Goal: Information Seeking & Learning: Check status

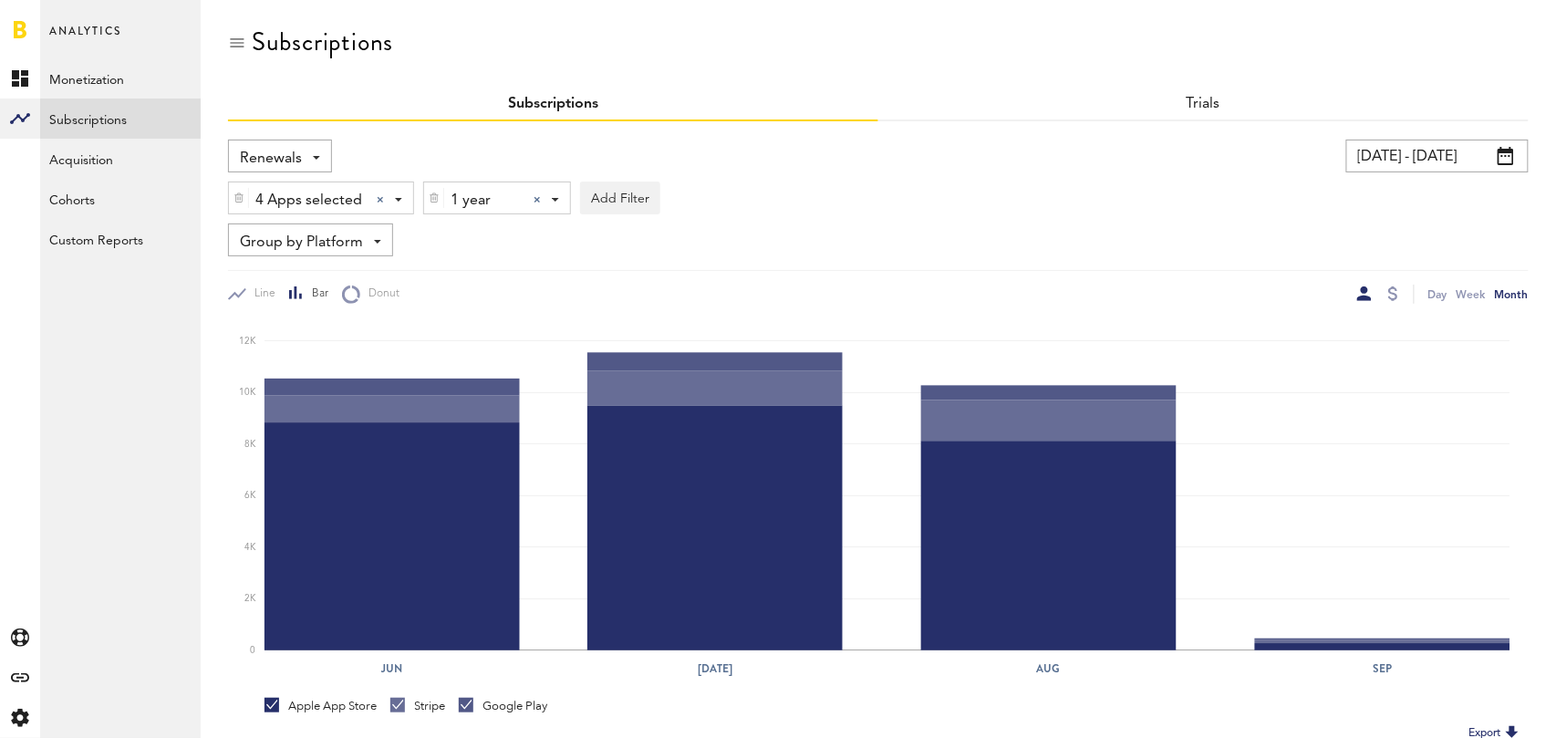
click at [533, 200] on div at bounding box center [536, 199] width 7 height 7
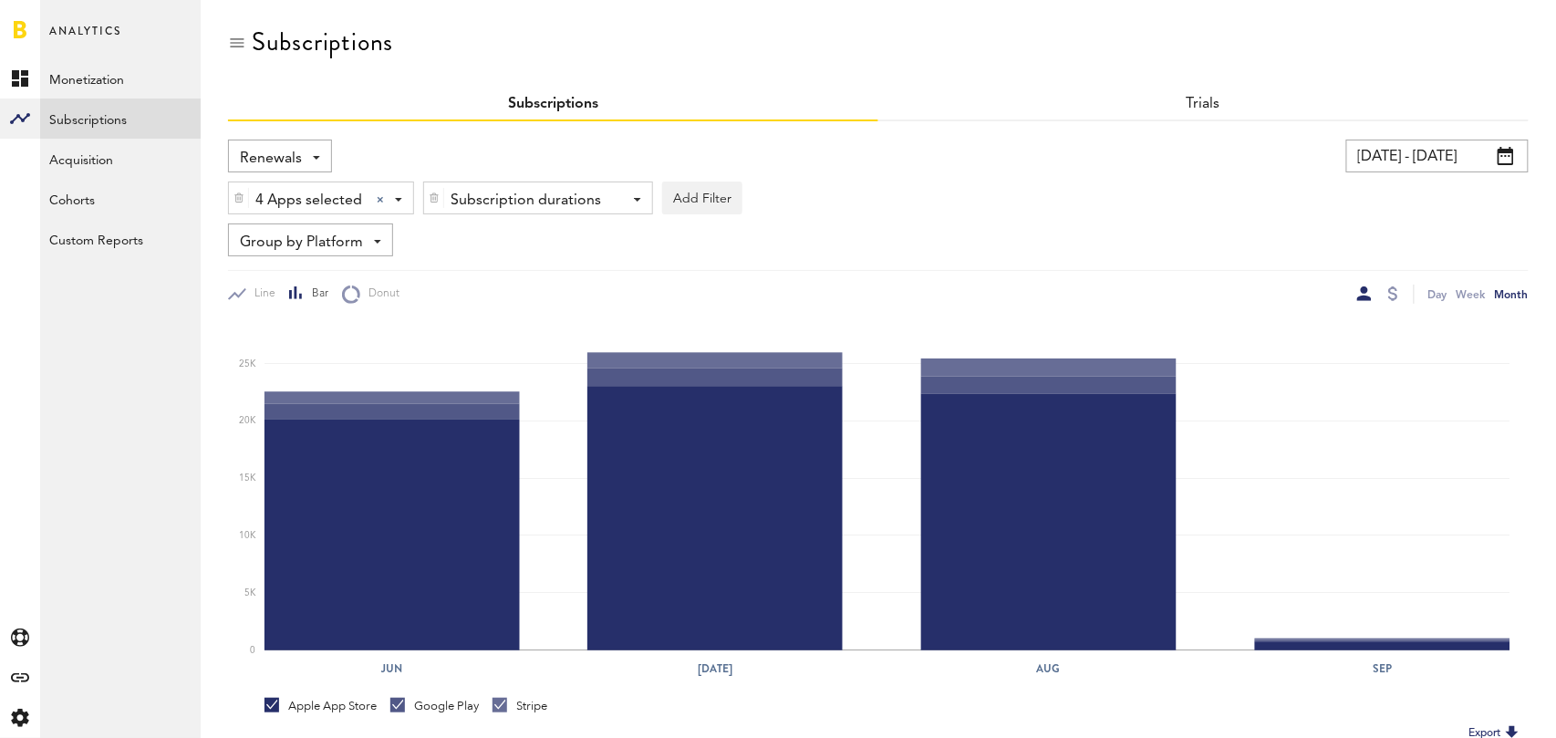
click at [276, 150] on span "Renewals" at bounding box center [271, 158] width 62 height 31
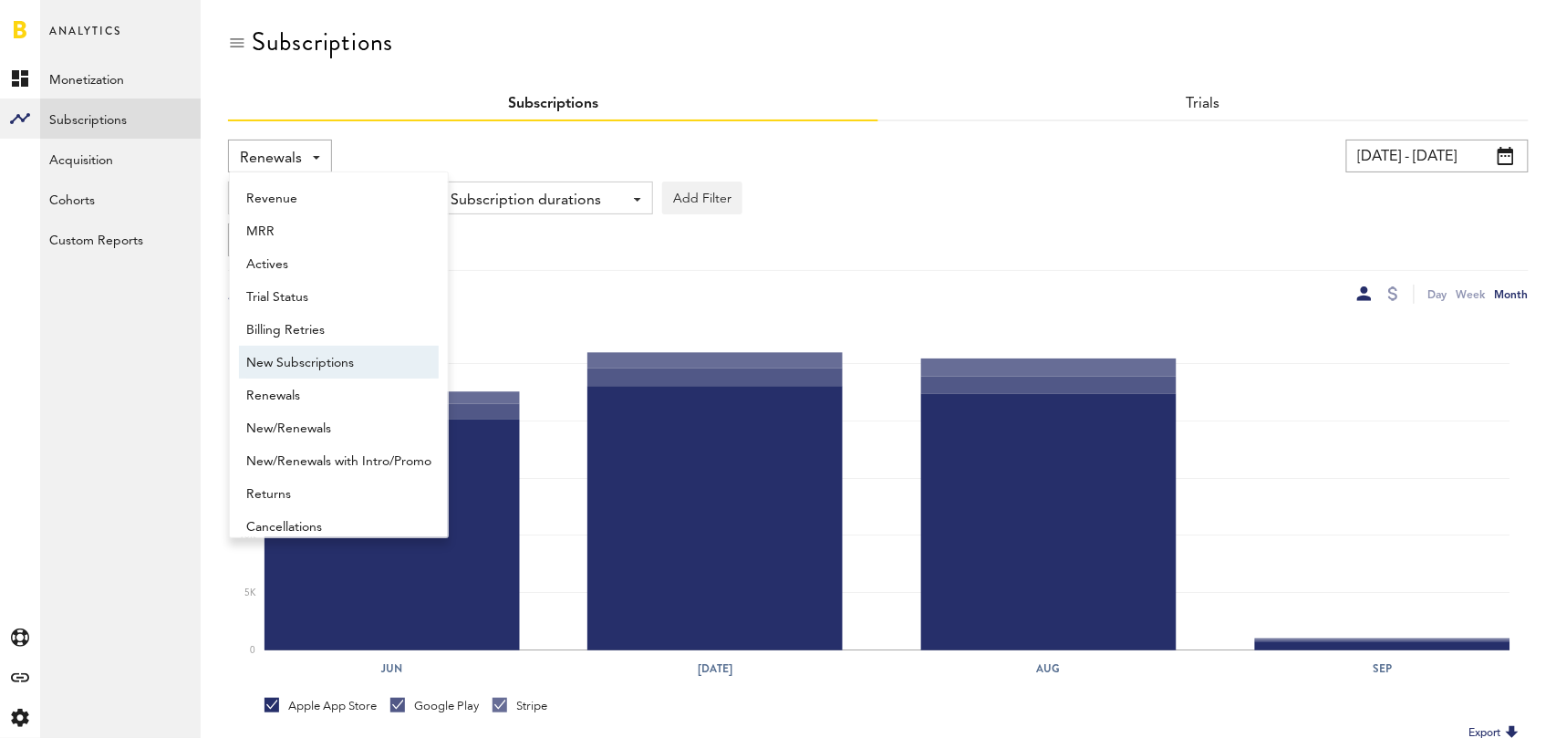
click at [334, 347] on span "New Subscriptions" at bounding box center [338, 362] width 185 height 31
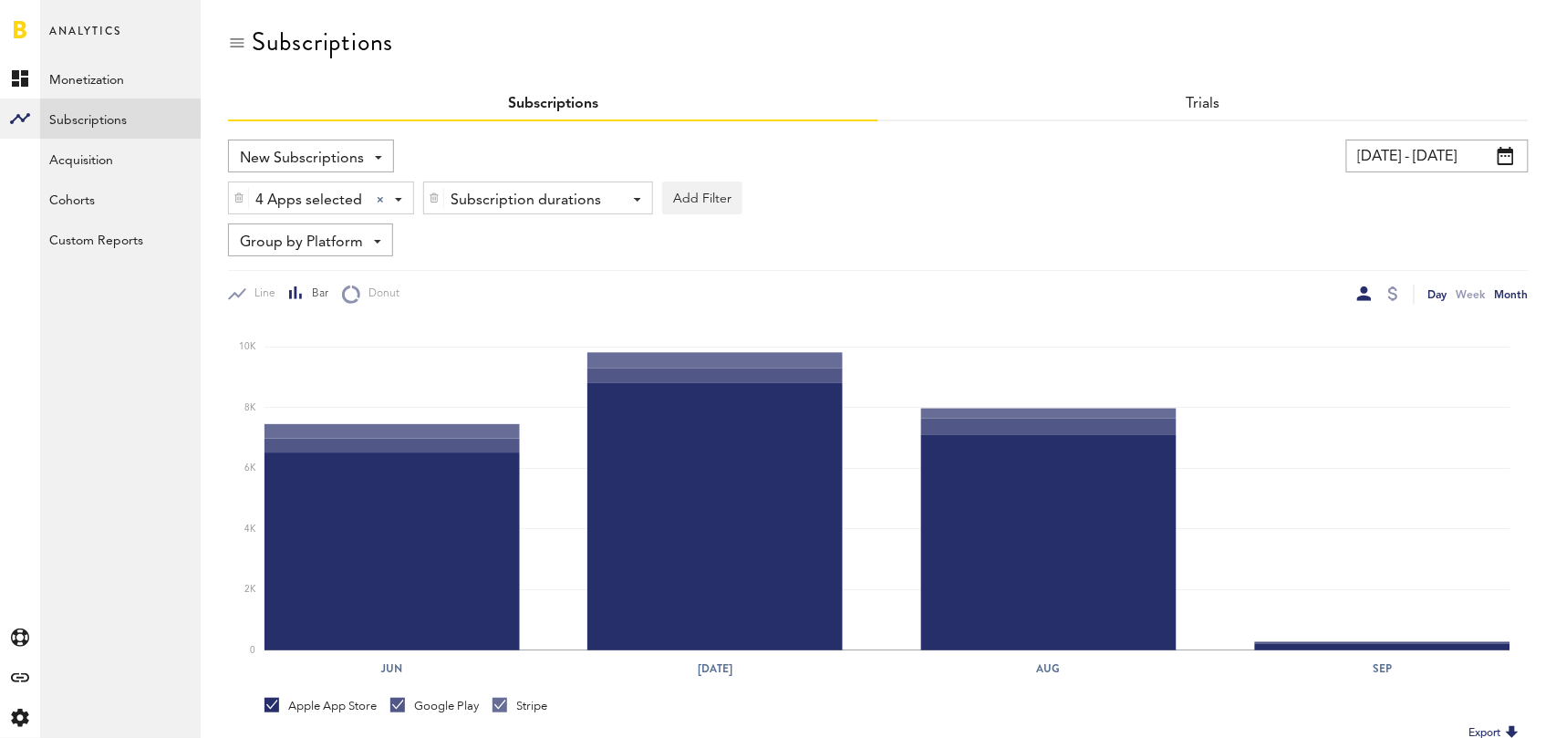
click at [1440, 296] on div "Day" at bounding box center [1437, 294] width 19 height 19
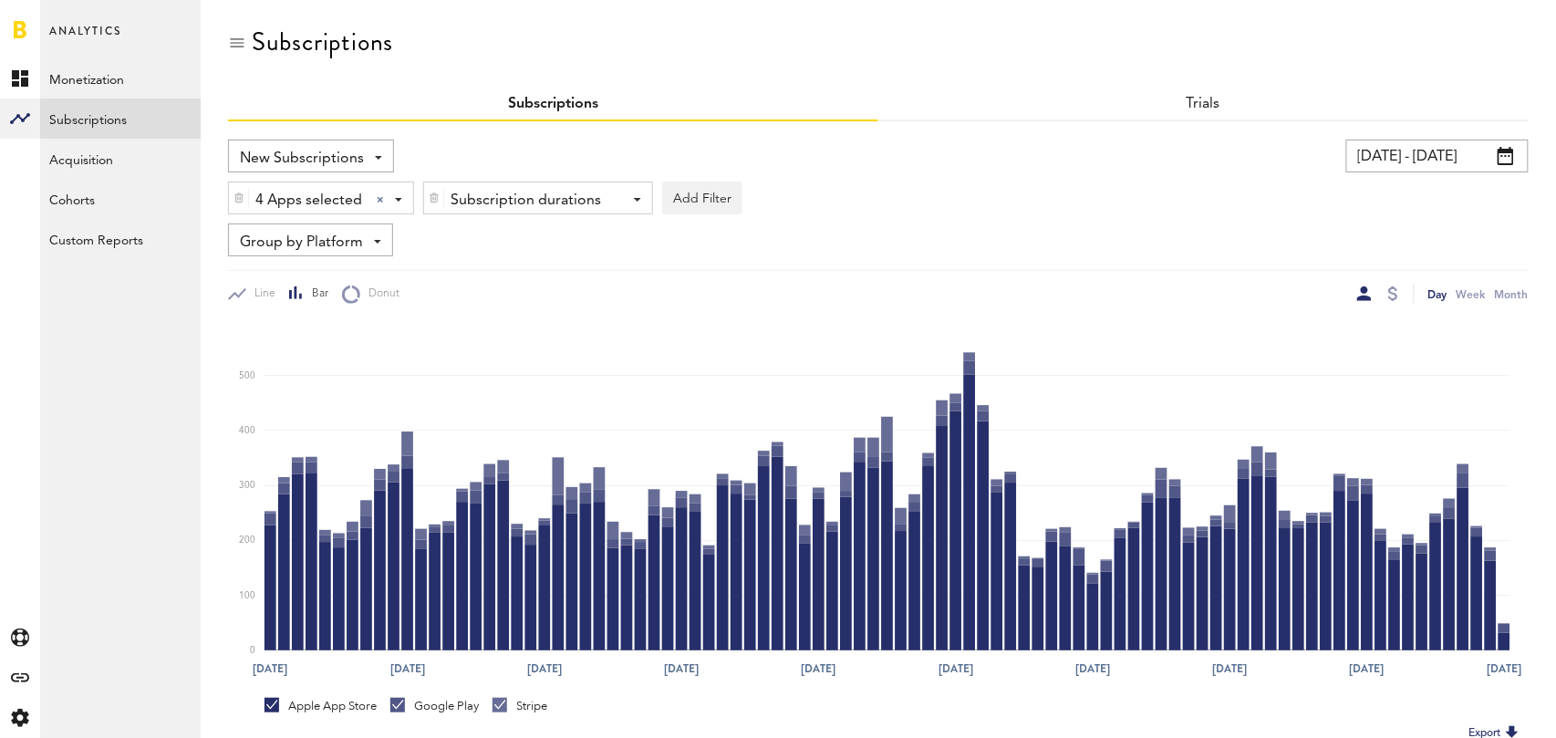
click at [1425, 157] on input "06/05/25 - 09/03/25" at bounding box center [1437, 156] width 182 height 33
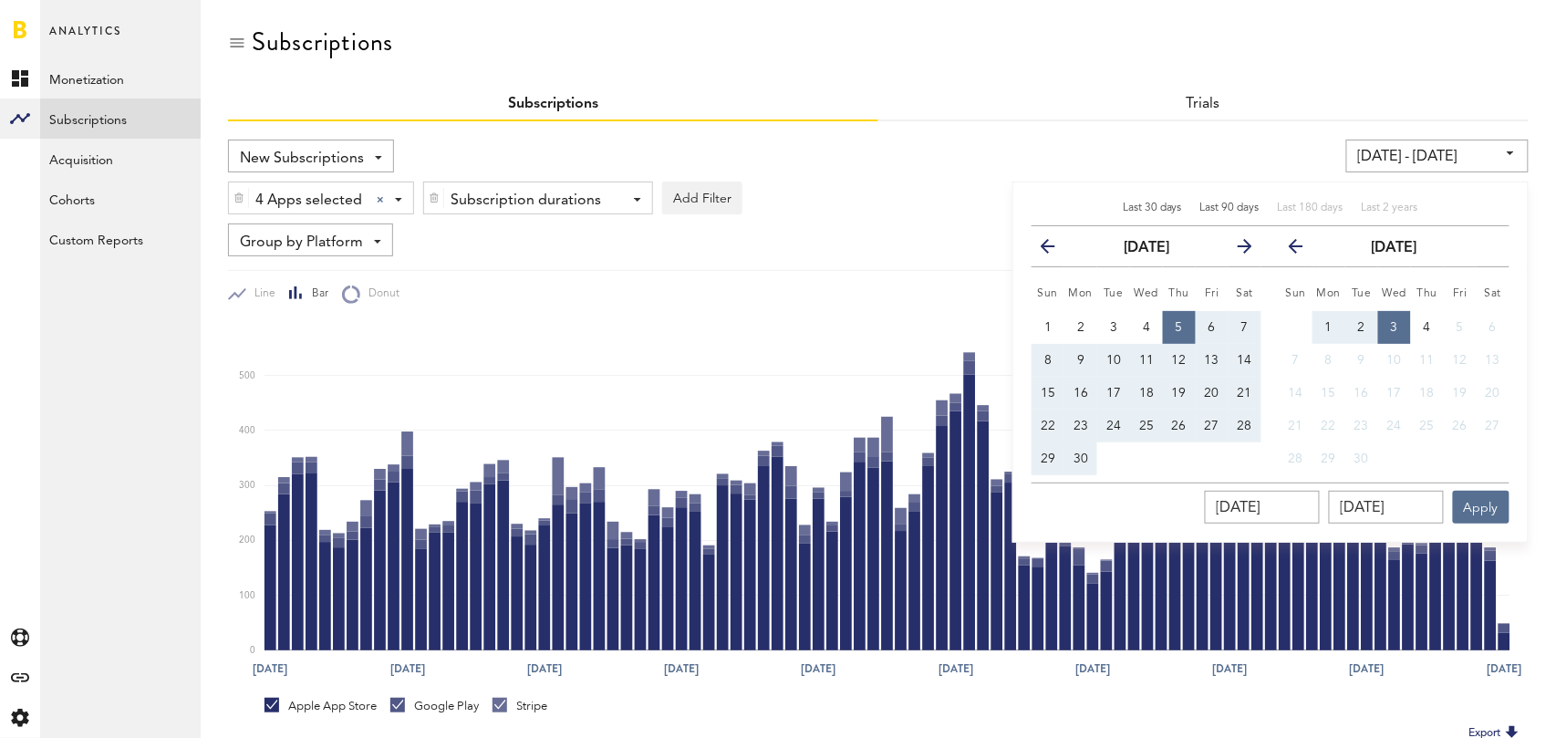
click at [1144, 208] on span "Last 30 days" at bounding box center [1152, 207] width 59 height 11
type input "[DATE] - [DATE]"
type input "[DATE]"
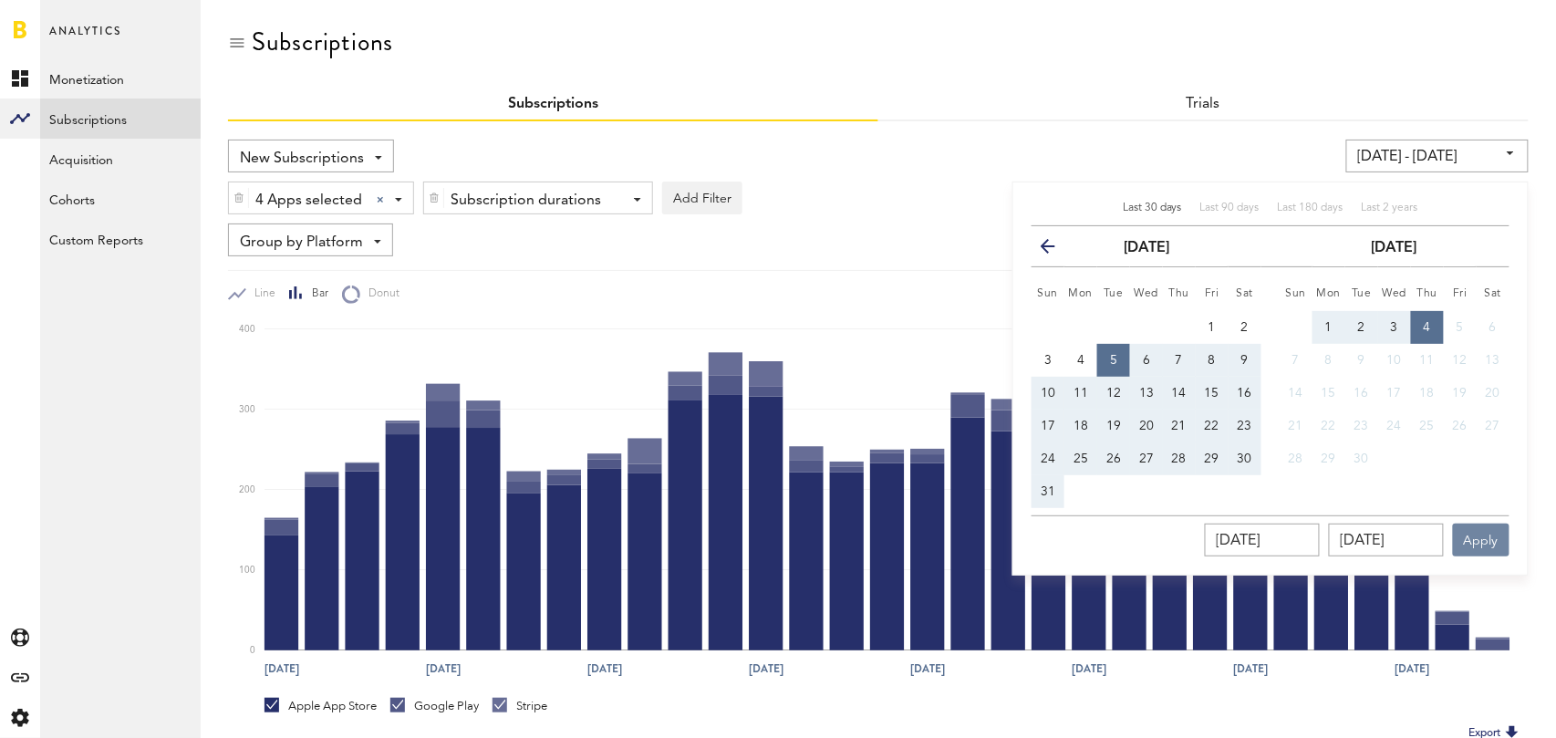
click at [1475, 534] on button "Apply" at bounding box center [1481, 539] width 57 height 33
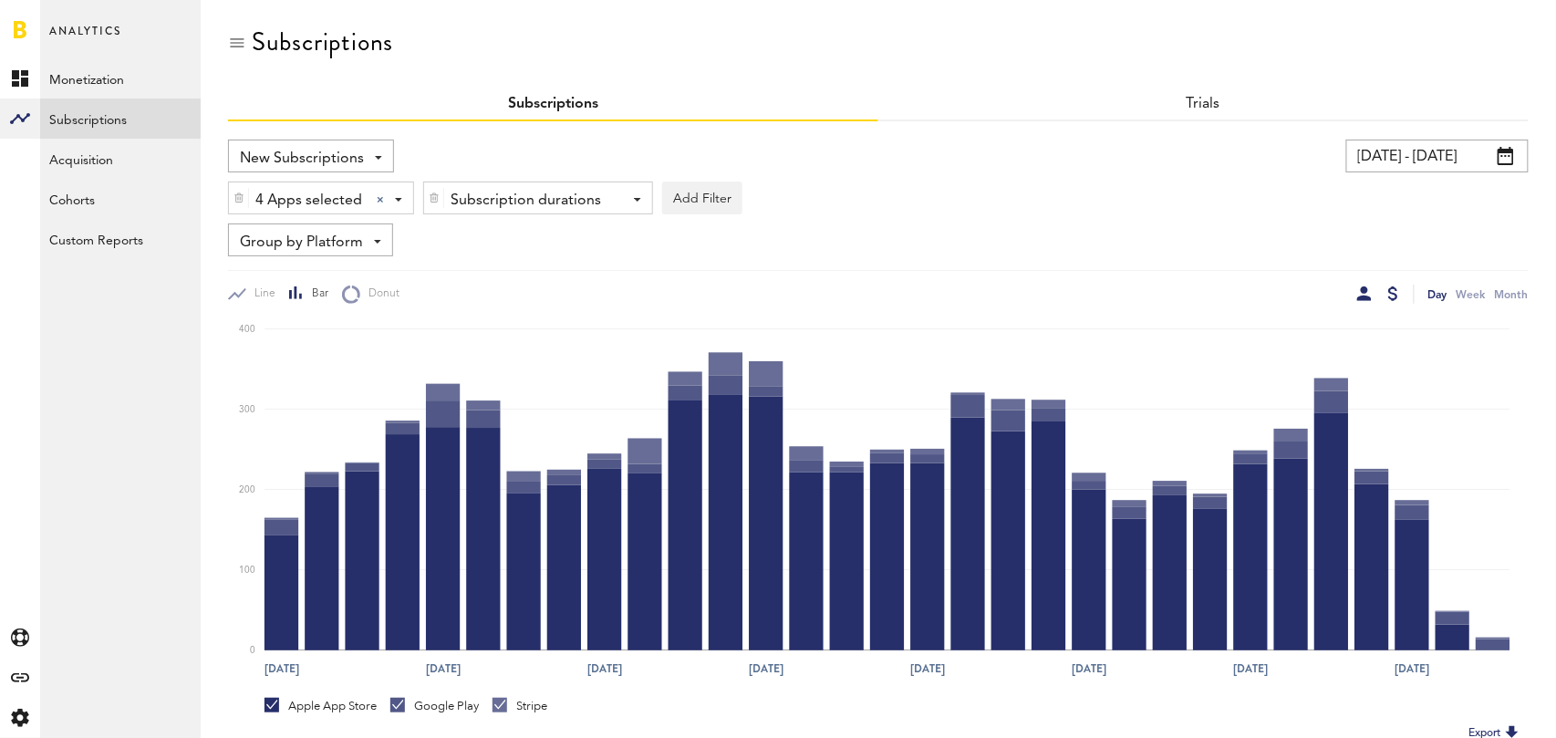
click at [1392, 288] on div at bounding box center [1393, 293] width 10 height 15
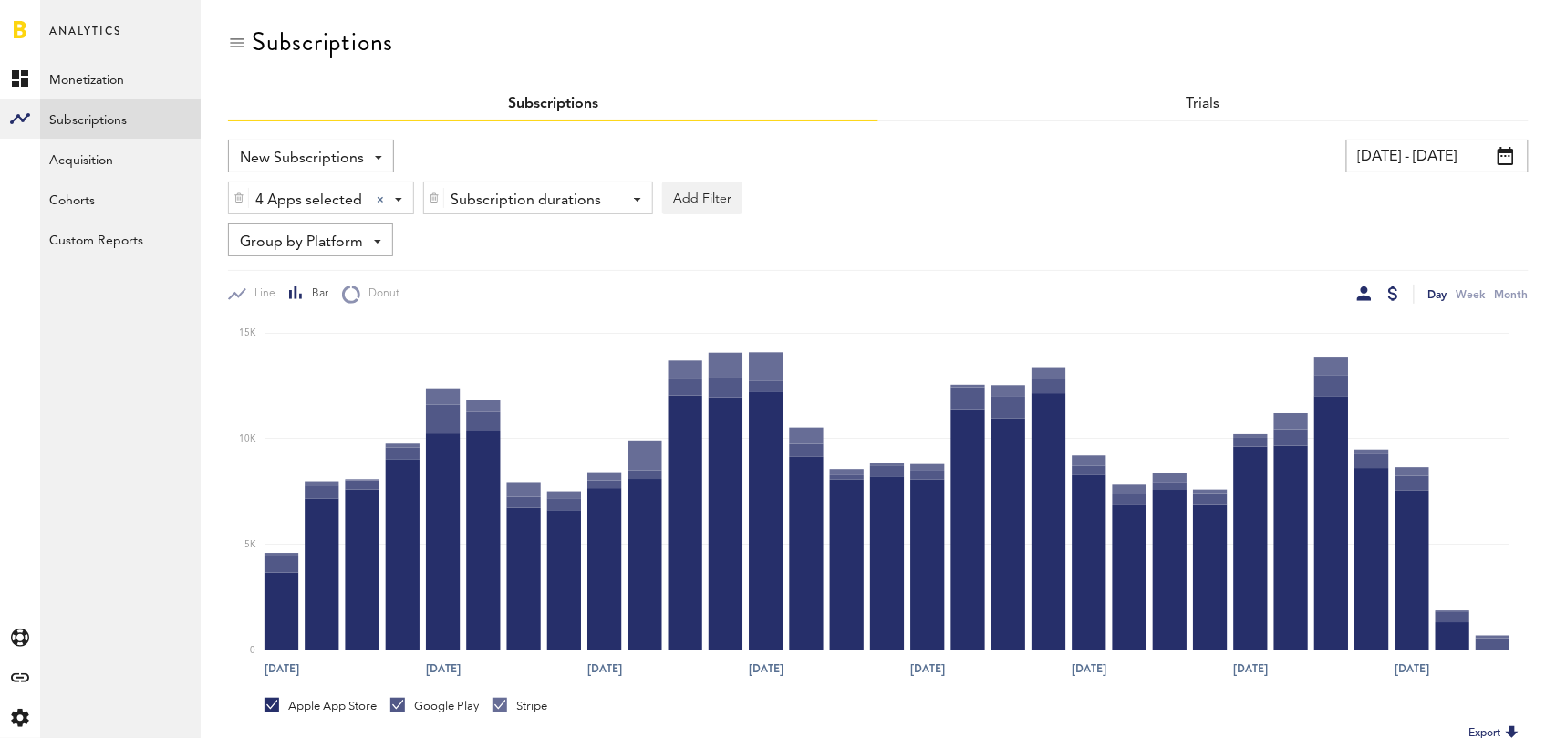
click at [1367, 294] on div at bounding box center [1364, 293] width 15 height 15
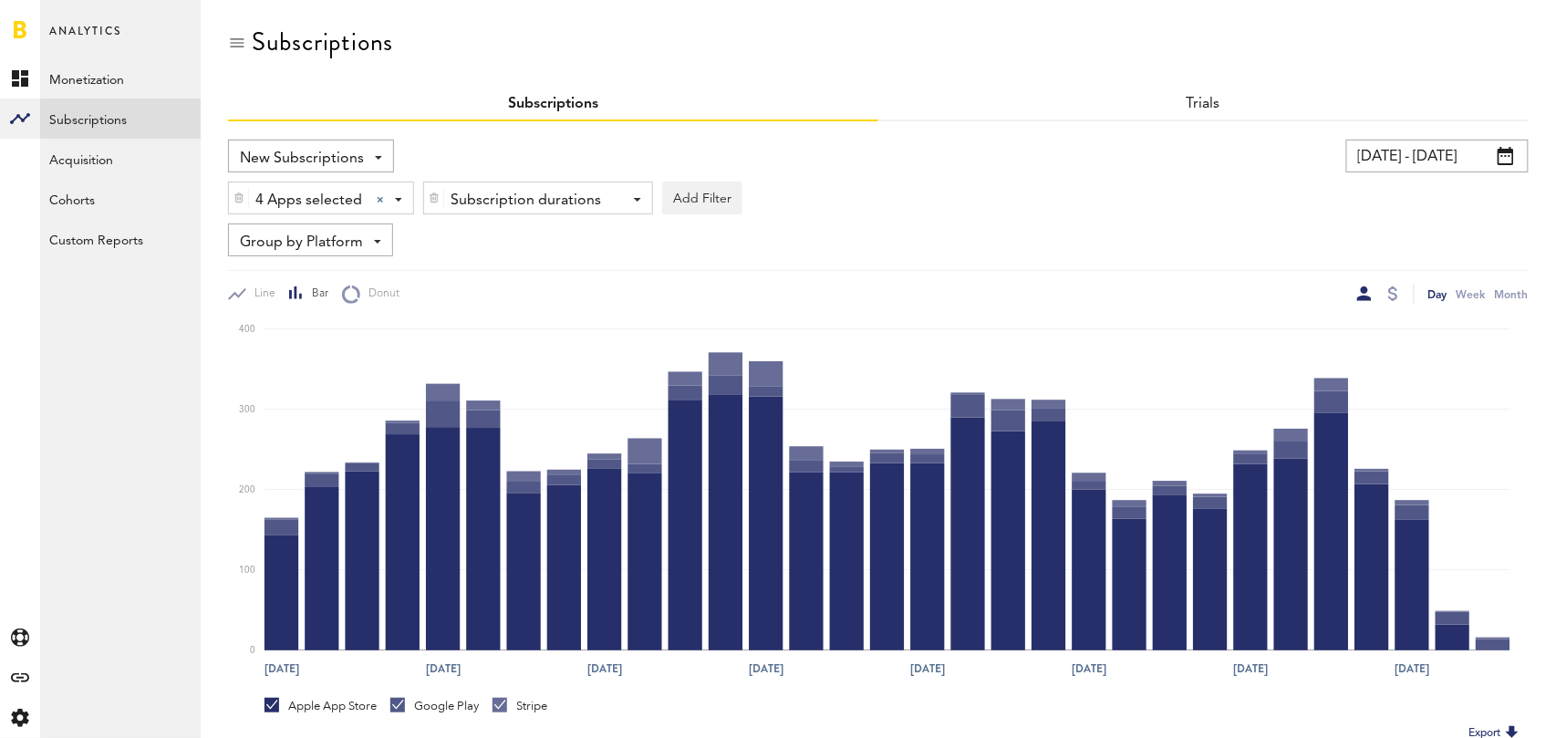
click at [362, 238] on div "Group by Platform Group by Platform Group by App Group by Subscription Group by…" at bounding box center [310, 239] width 165 height 33
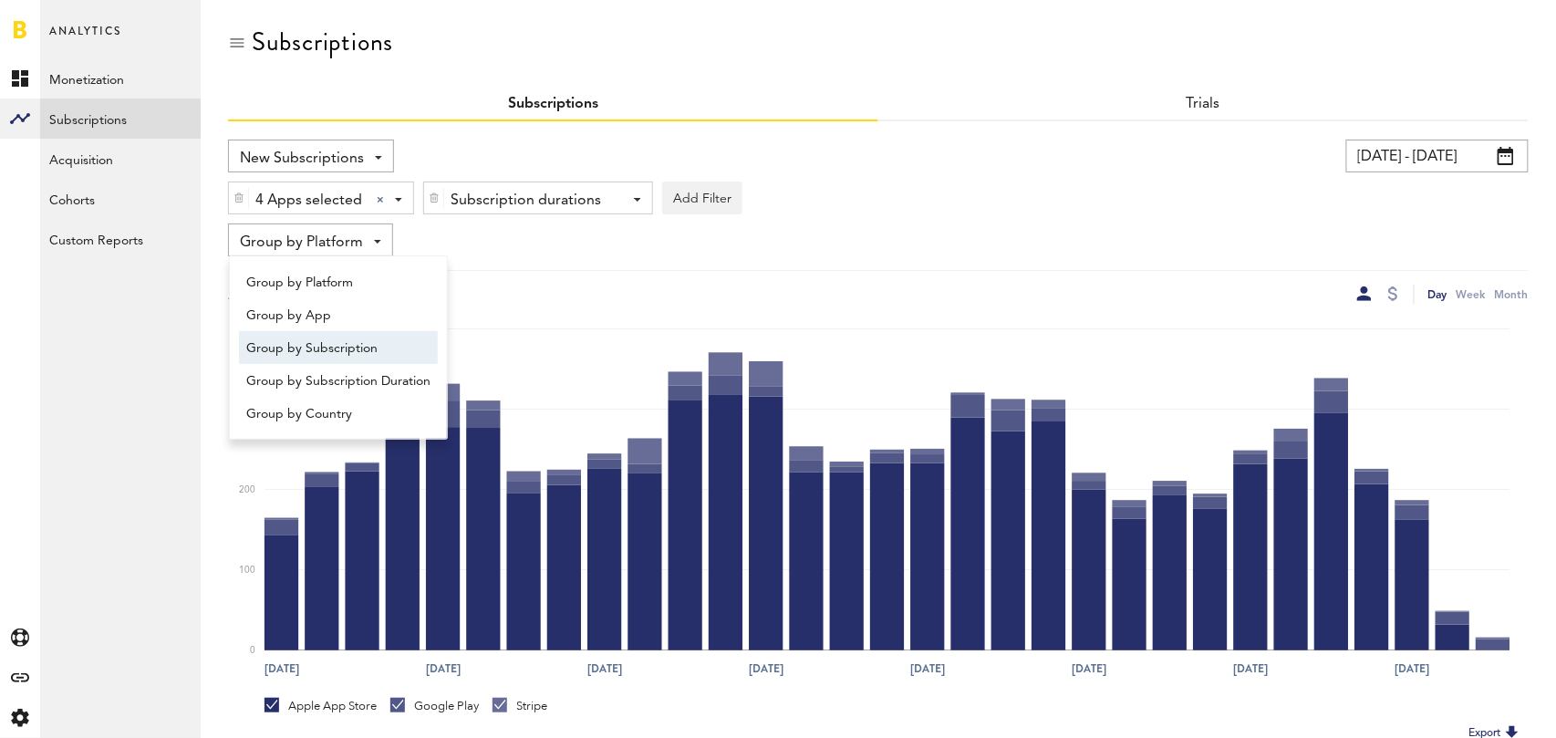
click at [361, 348] on span "Group by Subscription" at bounding box center [338, 348] width 184 height 31
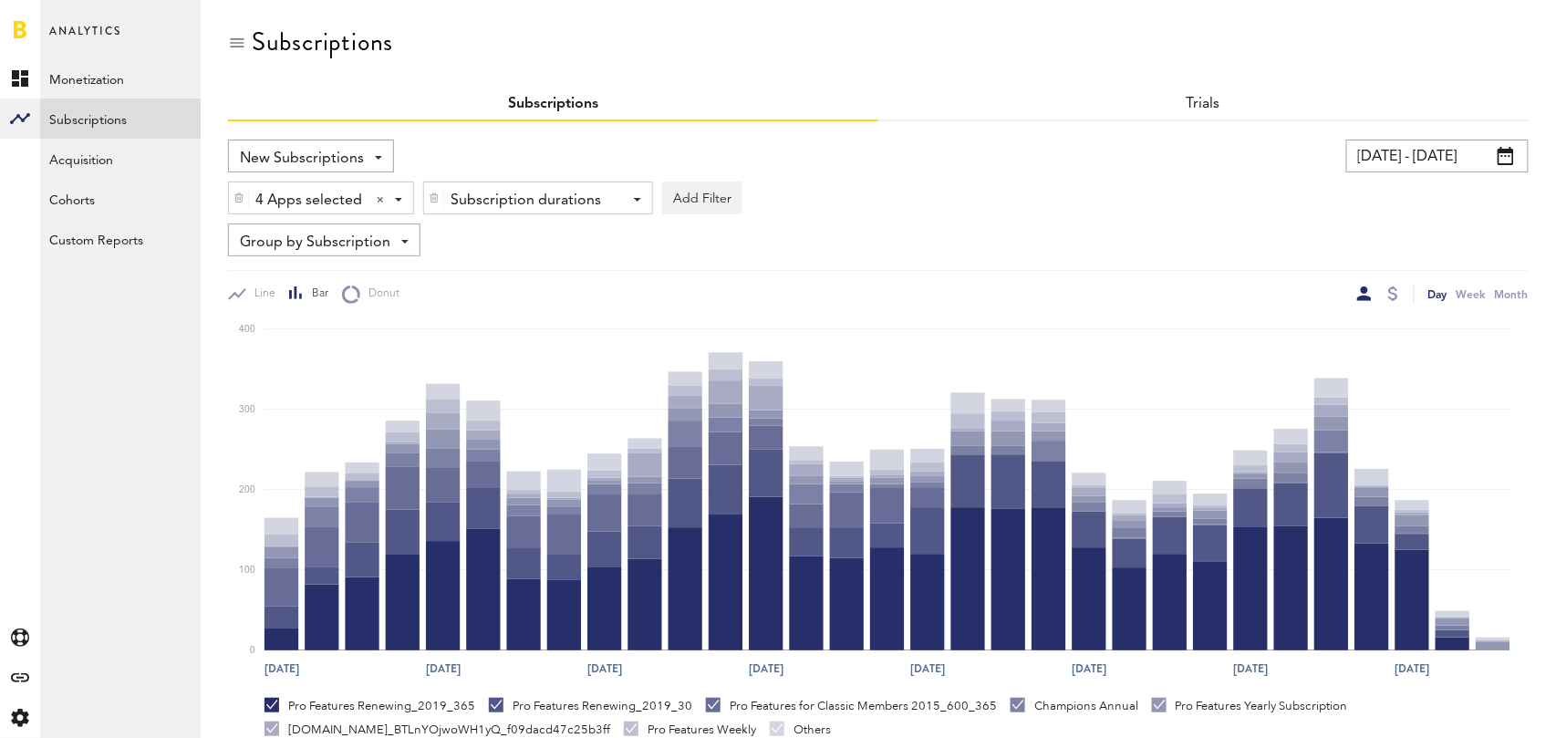
click at [373, 236] on span "Group by Subscription" at bounding box center [315, 242] width 150 height 31
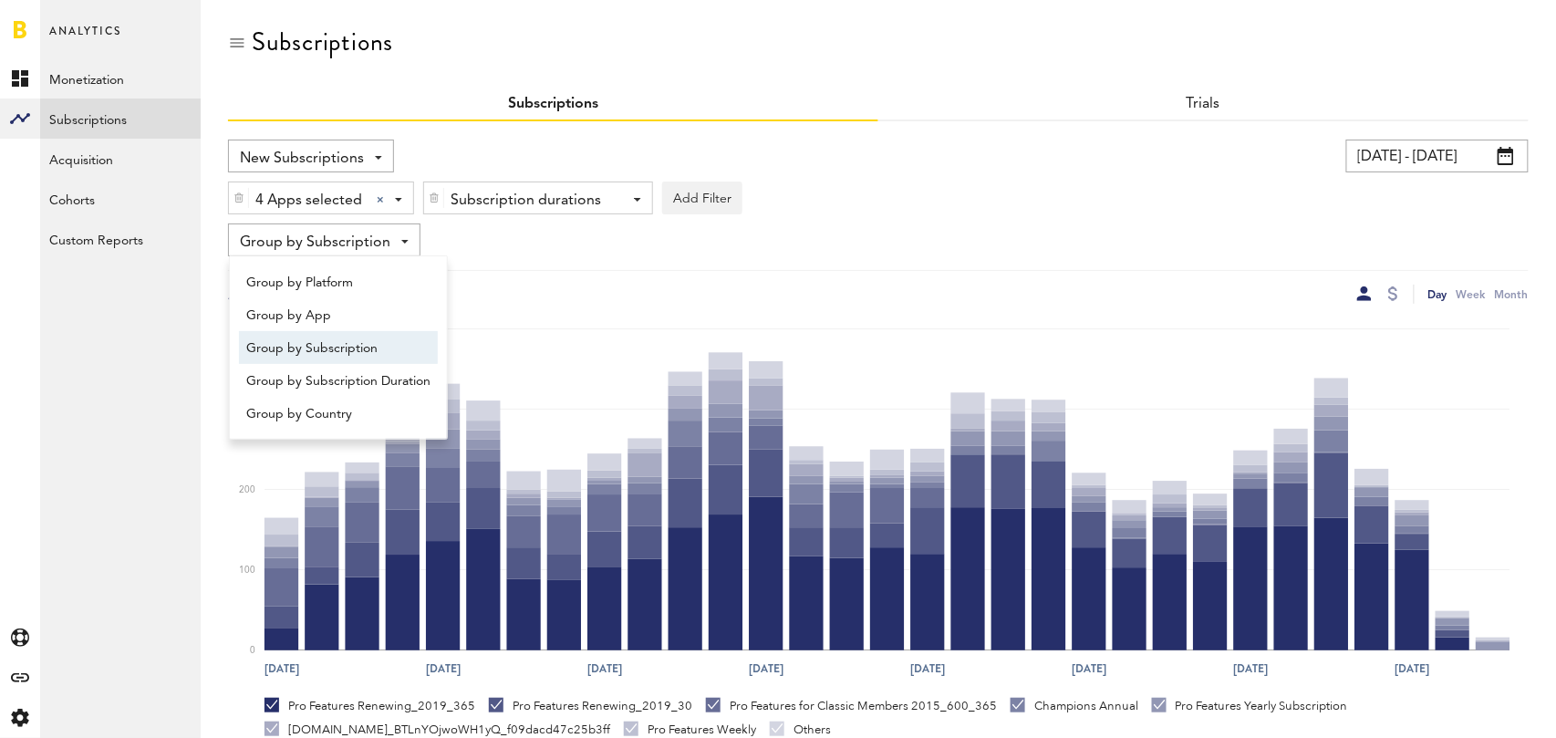
click at [635, 253] on div "Group by Subscription Group by Platform Group by App Group by Subscription Grou…" at bounding box center [878, 239] width 1300 height 33
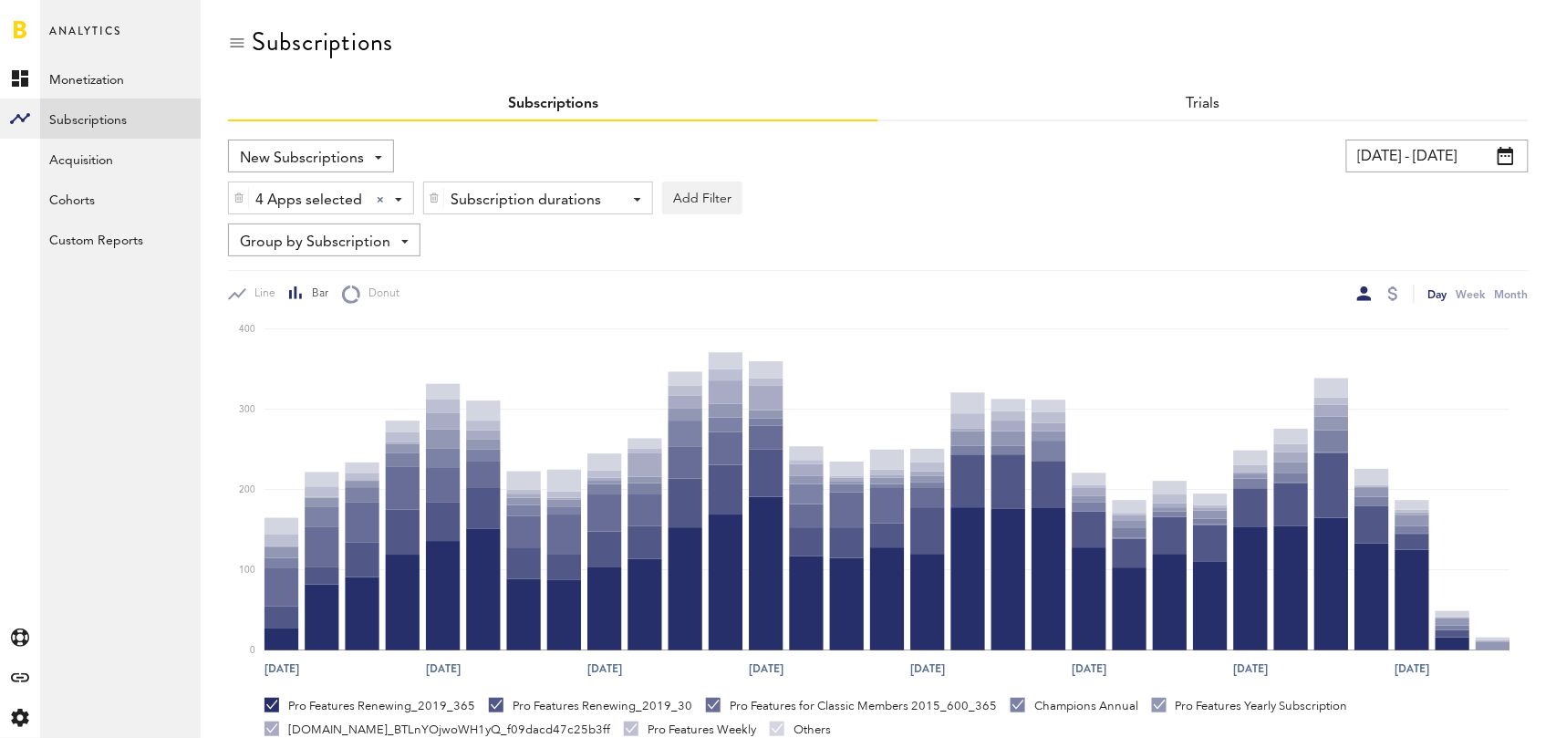
click at [614, 199] on div "Subscription durations - 1 week 1 month 1 year" at bounding box center [538, 198] width 228 height 33
click at [543, 296] on span "1 year" at bounding box center [511, 308] width 140 height 31
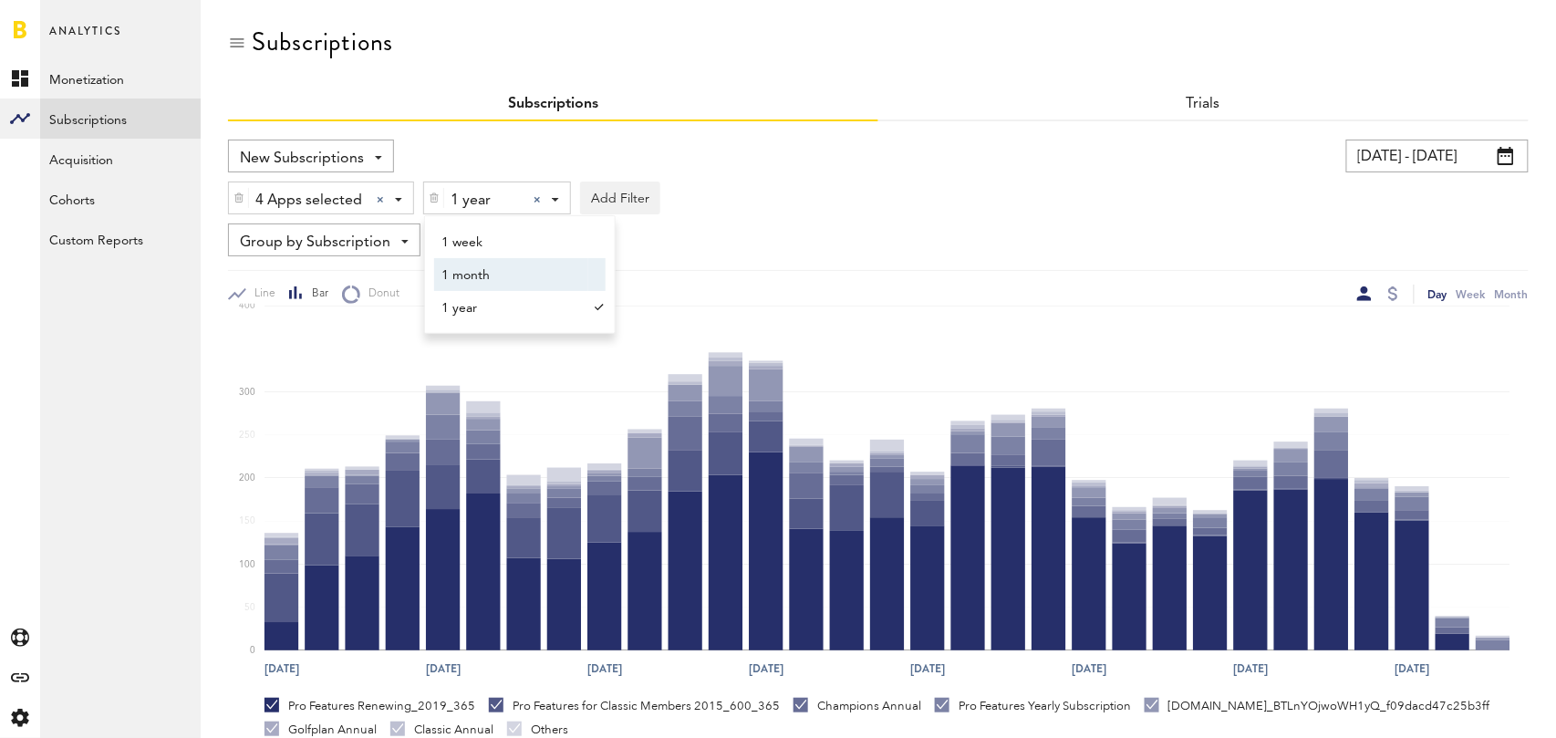
click at [961, 223] on div "Group by Subscription Group by Platform Group by App Group by Subscription Grou…" at bounding box center [878, 239] width 1300 height 33
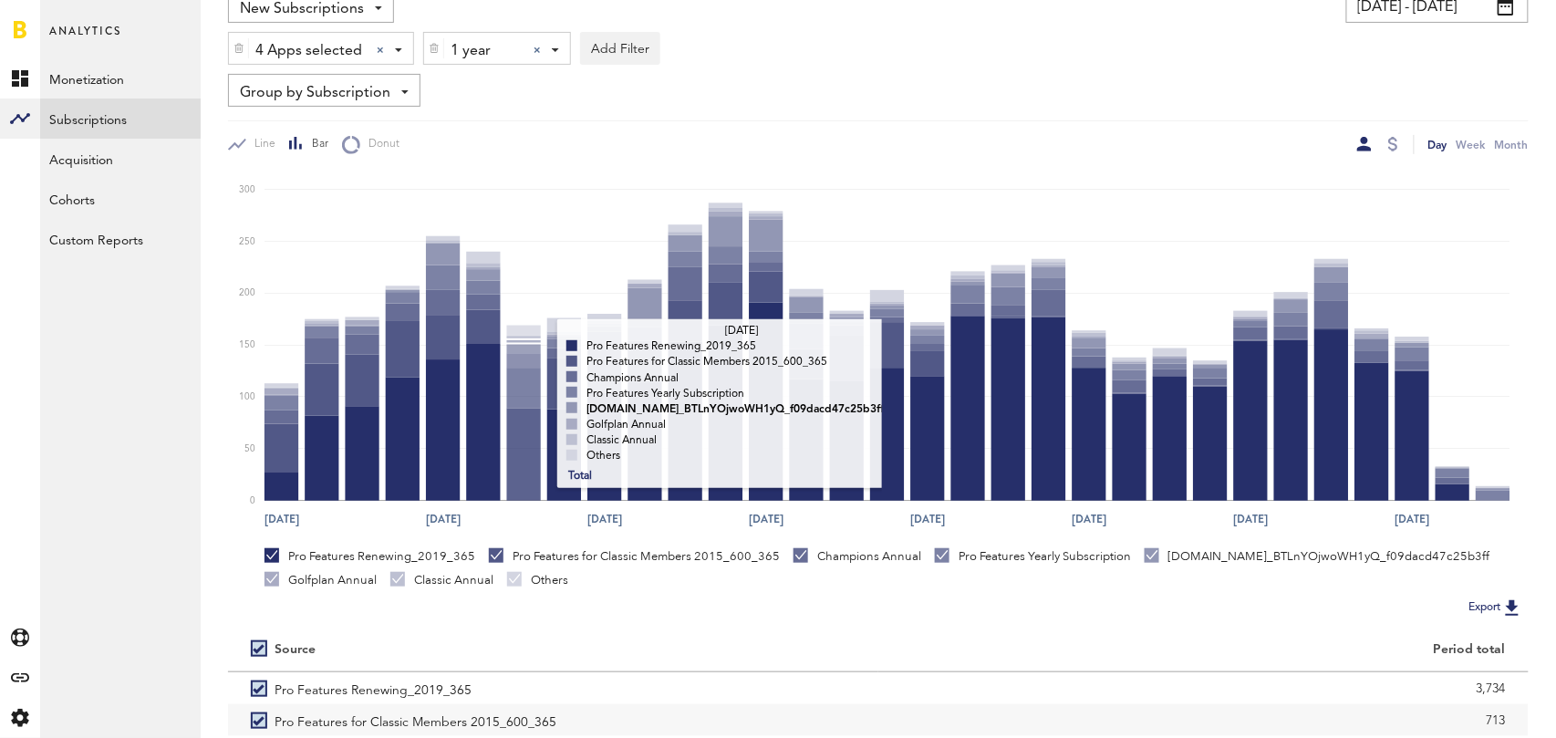
scroll to position [344, 0]
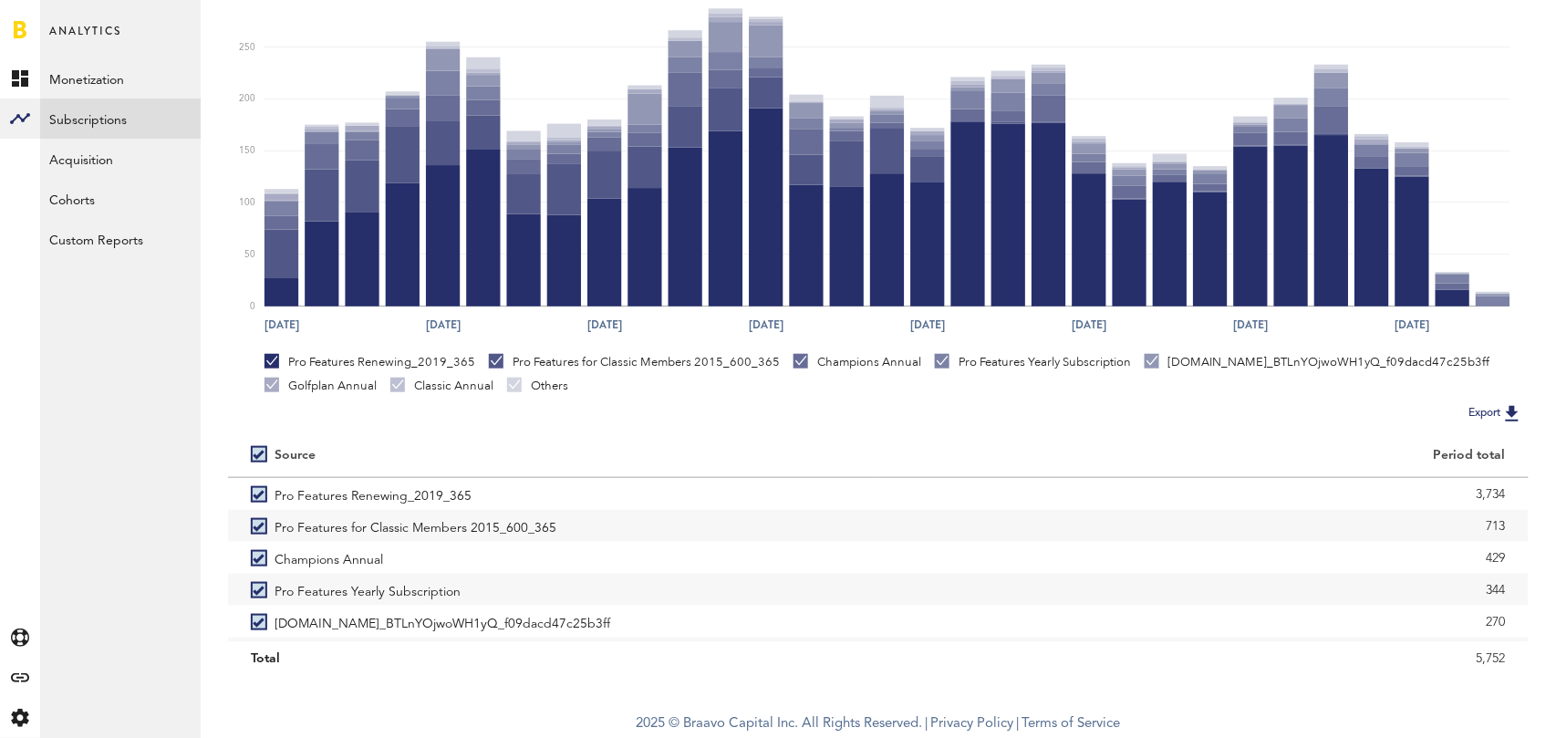
click at [255, 454] on label at bounding box center [263, 454] width 24 height 0
checkbox input "false"
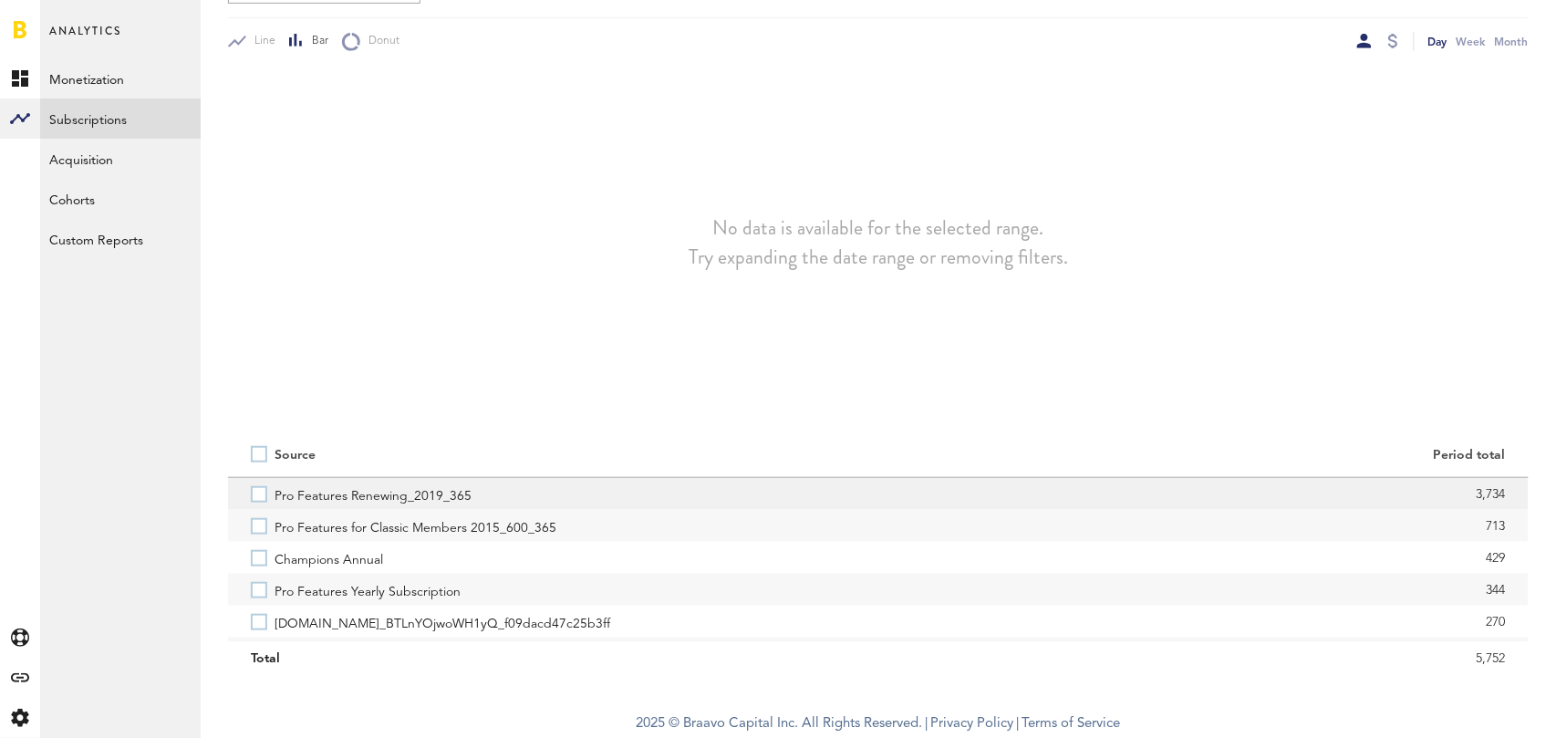
click at [262, 491] on label "Pro Features Renewing_2019_365" at bounding box center [553, 494] width 605 height 32
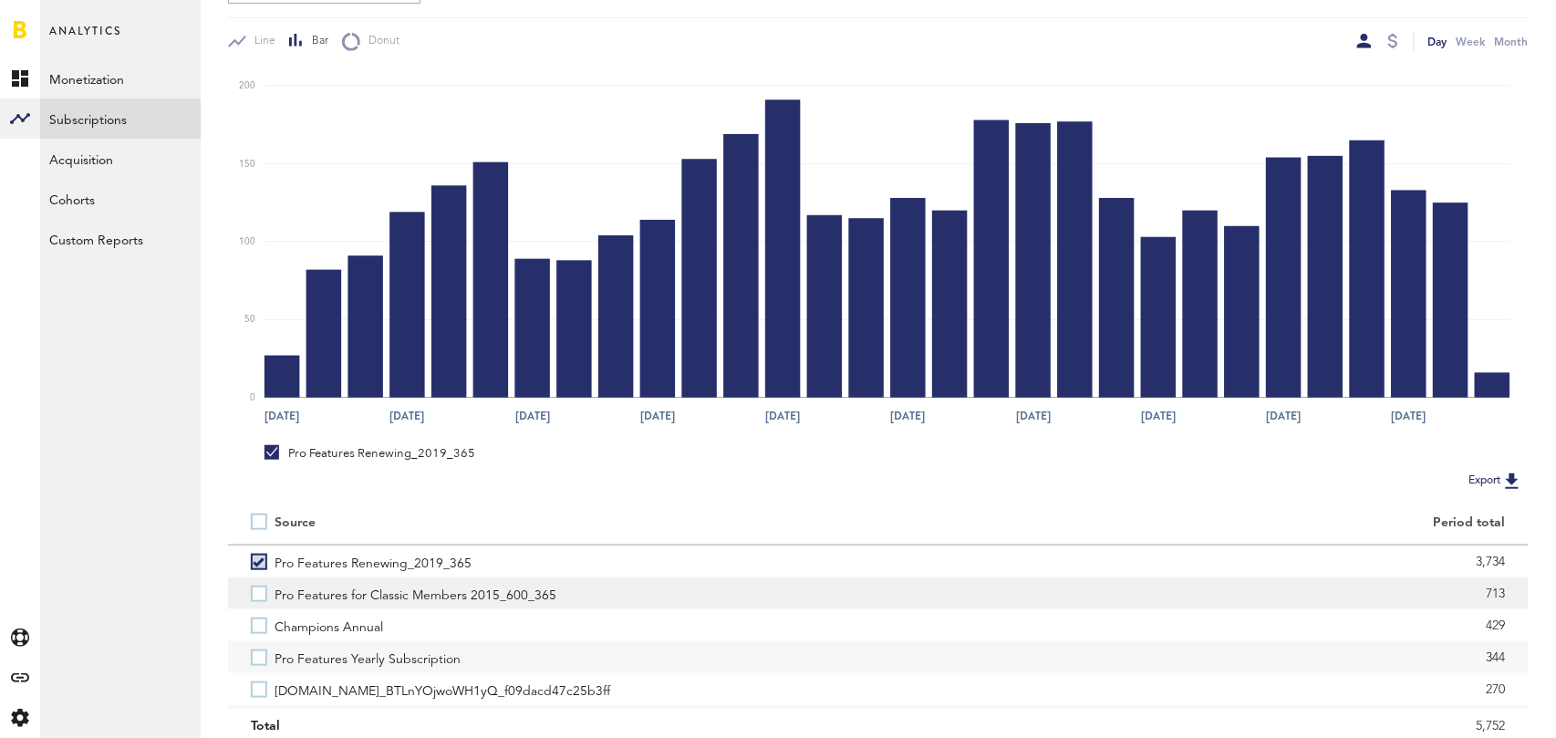
click at [262, 591] on label "Pro Features for Classic Members 2015_600_365" at bounding box center [553, 593] width 605 height 32
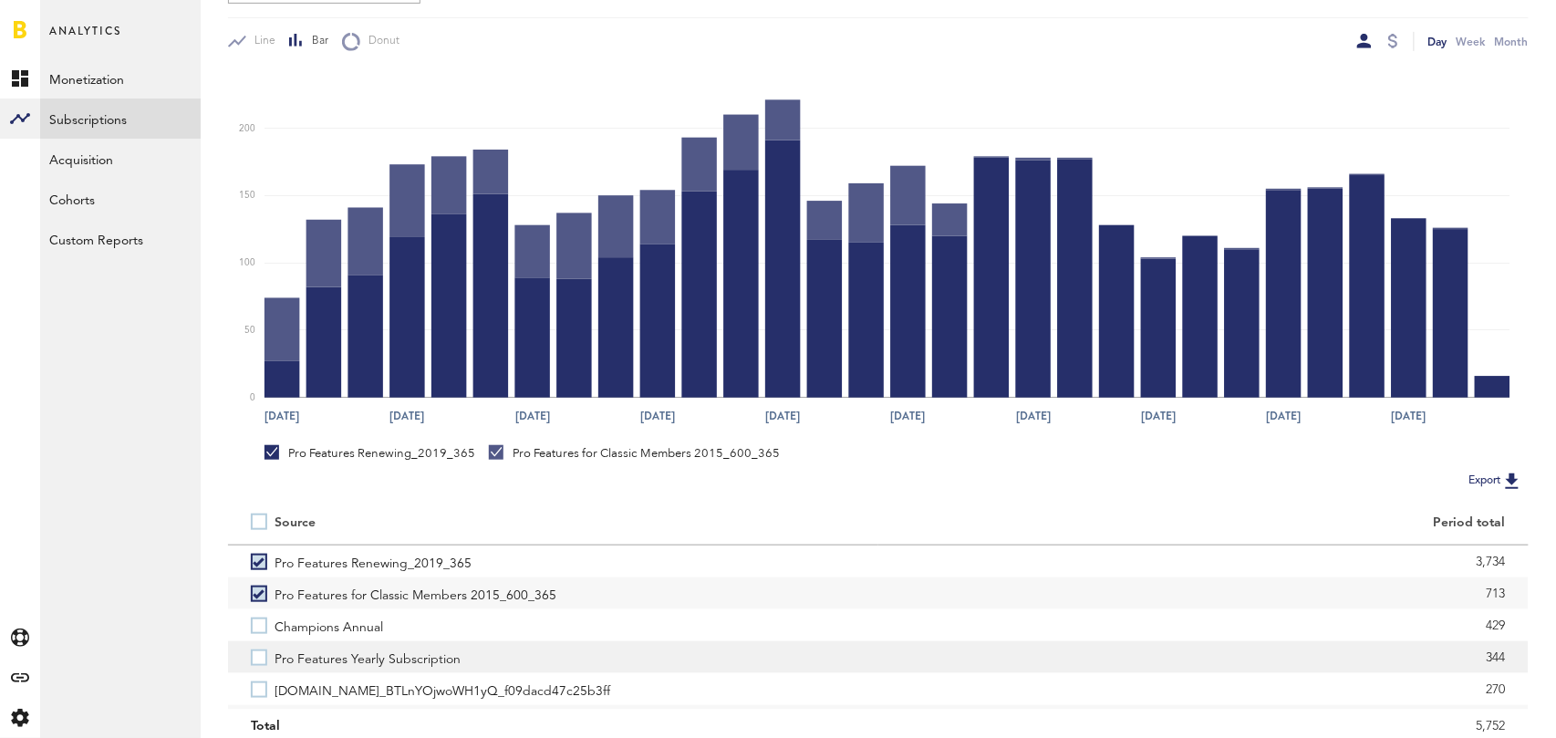
click at [258, 649] on label "Pro Features Yearly Subscription" at bounding box center [553, 657] width 605 height 32
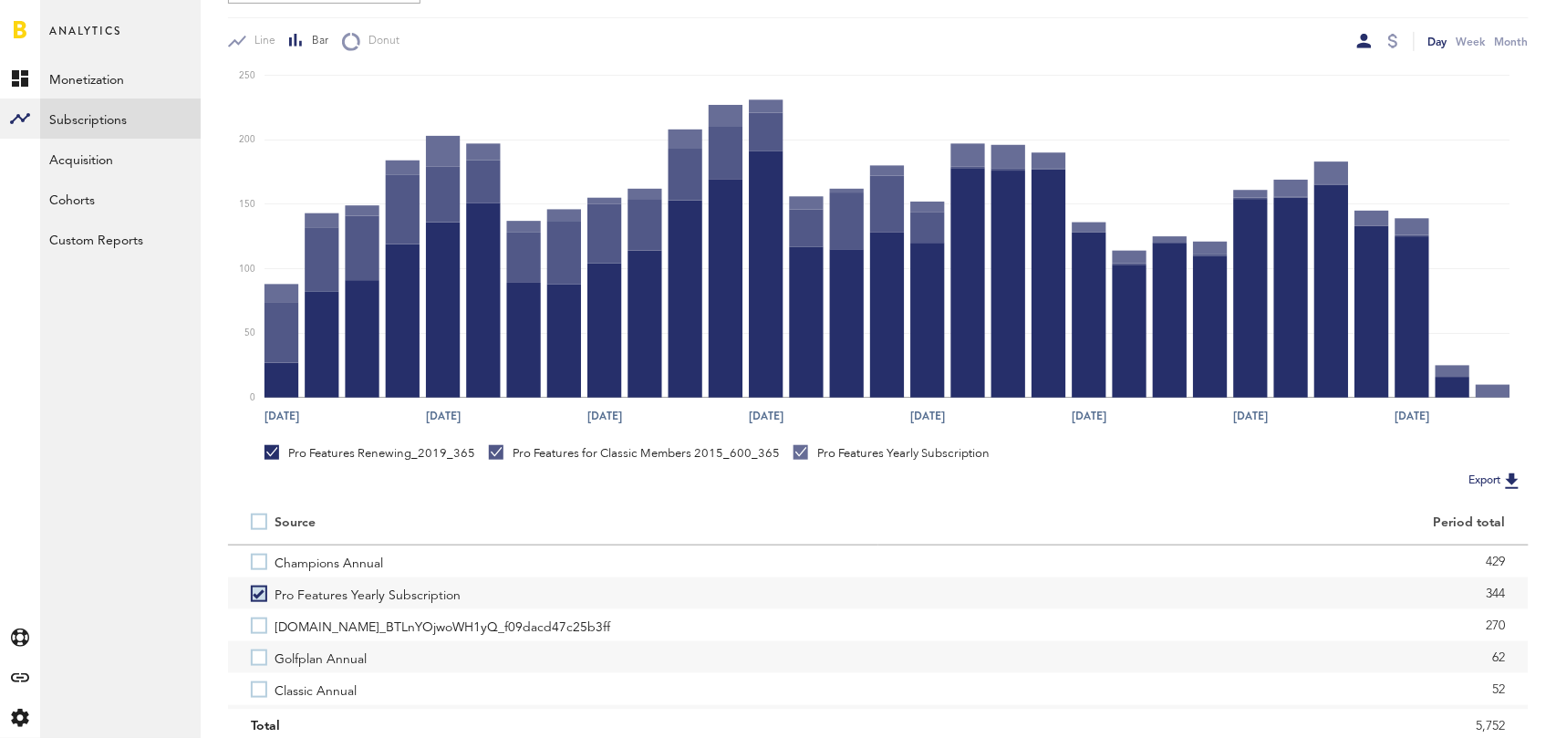
scroll to position [67, 0]
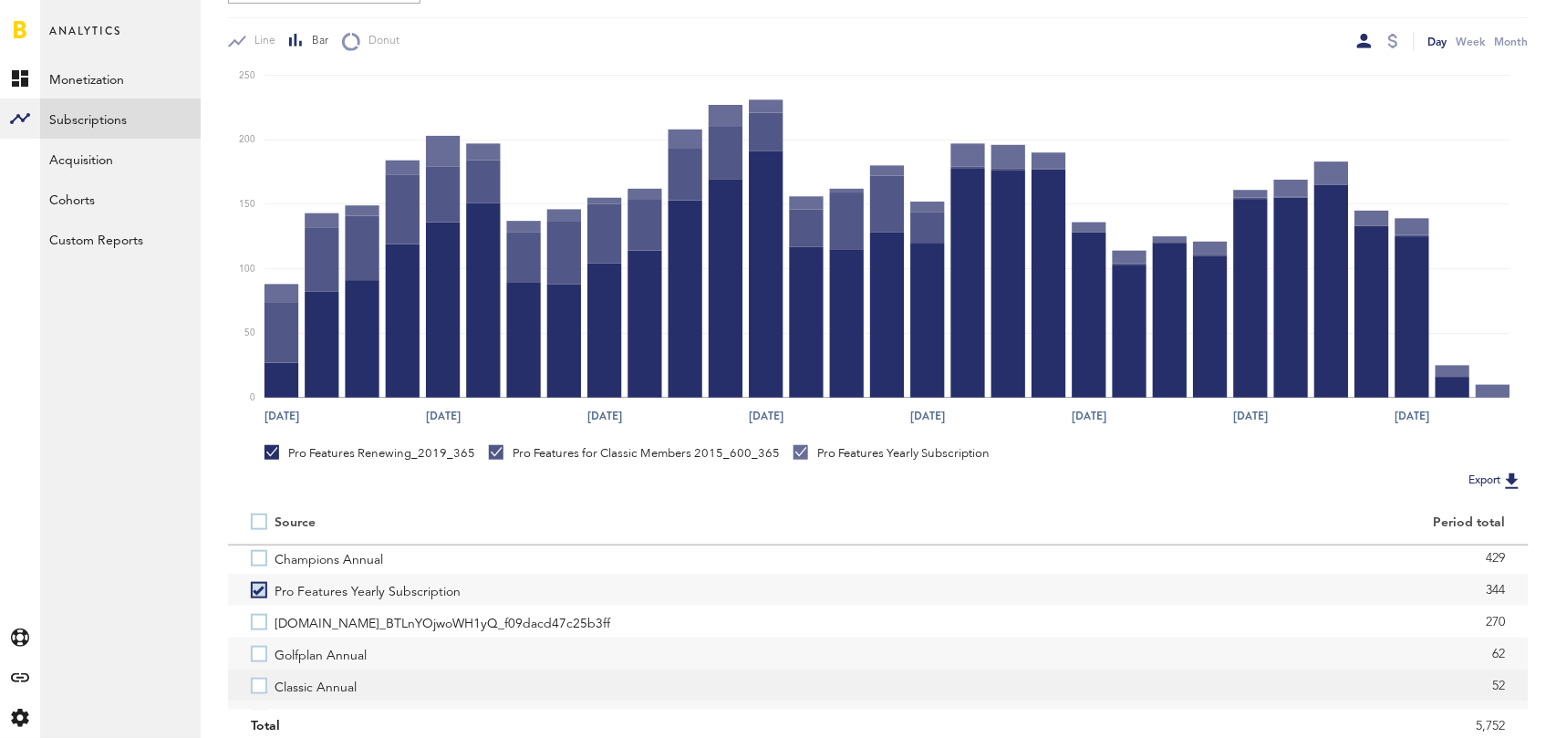
click at [263, 688] on label "Classic Annual" at bounding box center [553, 685] width 605 height 32
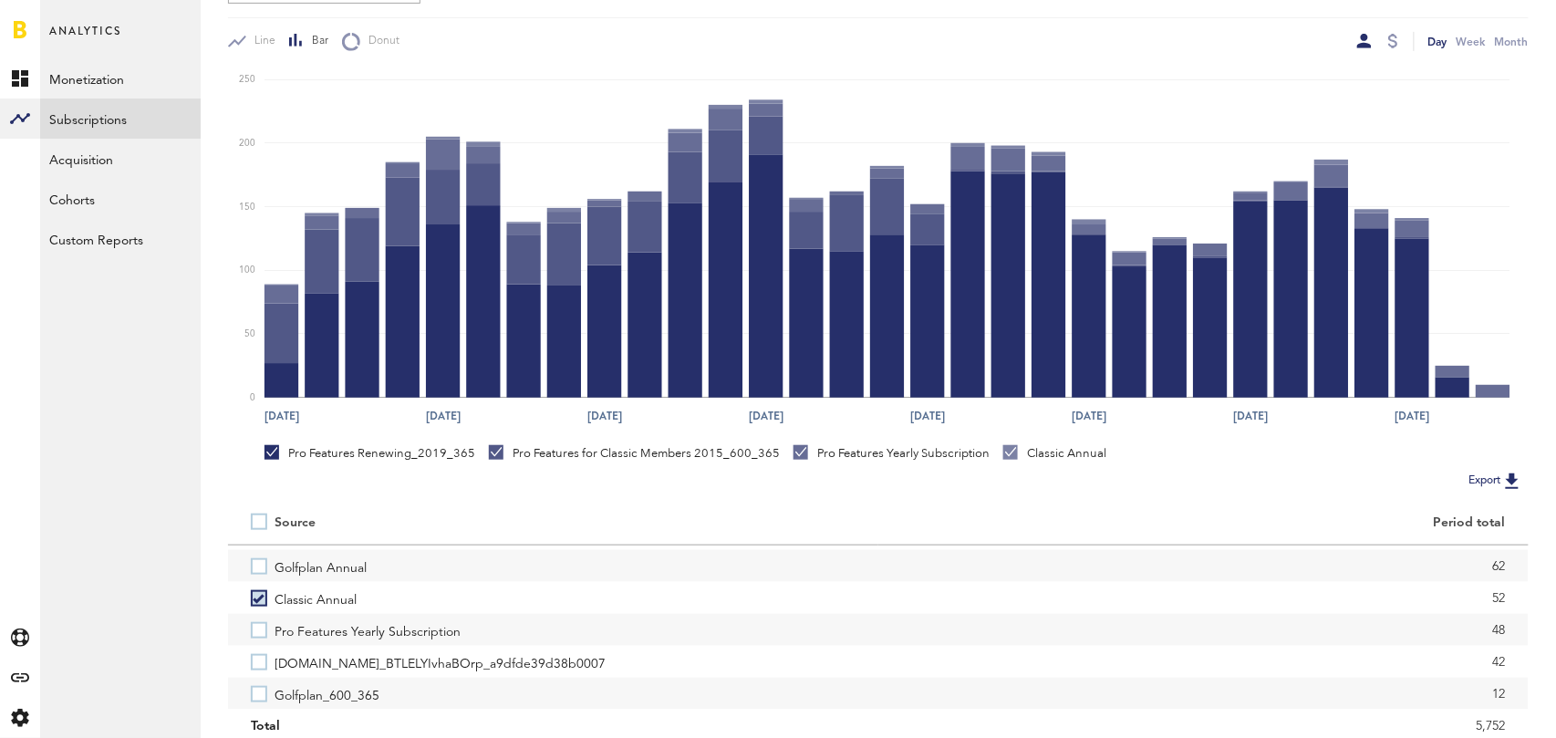
scroll to position [158, 0]
click at [258, 624] on label "Pro Features Yearly Subscription" at bounding box center [553, 627] width 605 height 32
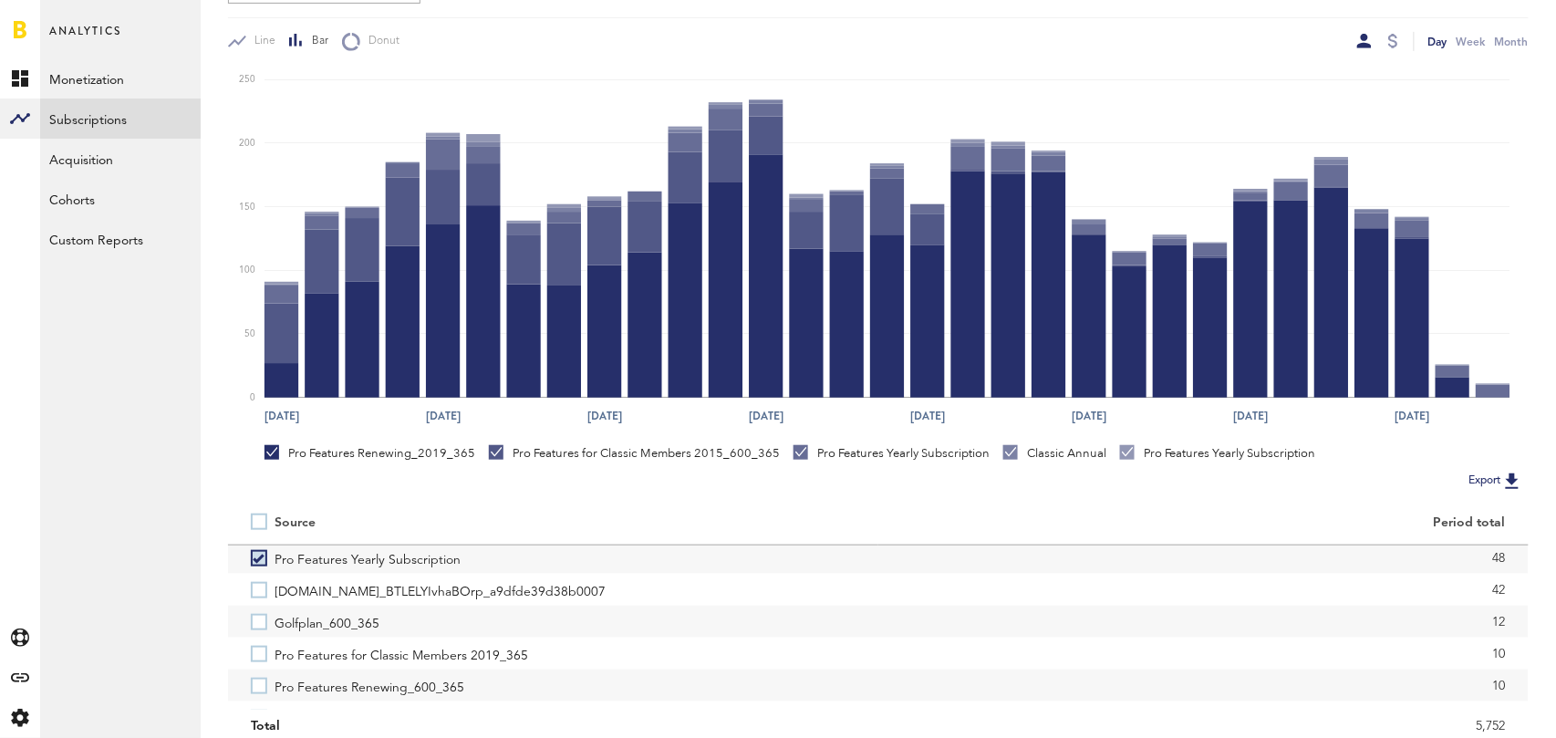
scroll to position [230, 0]
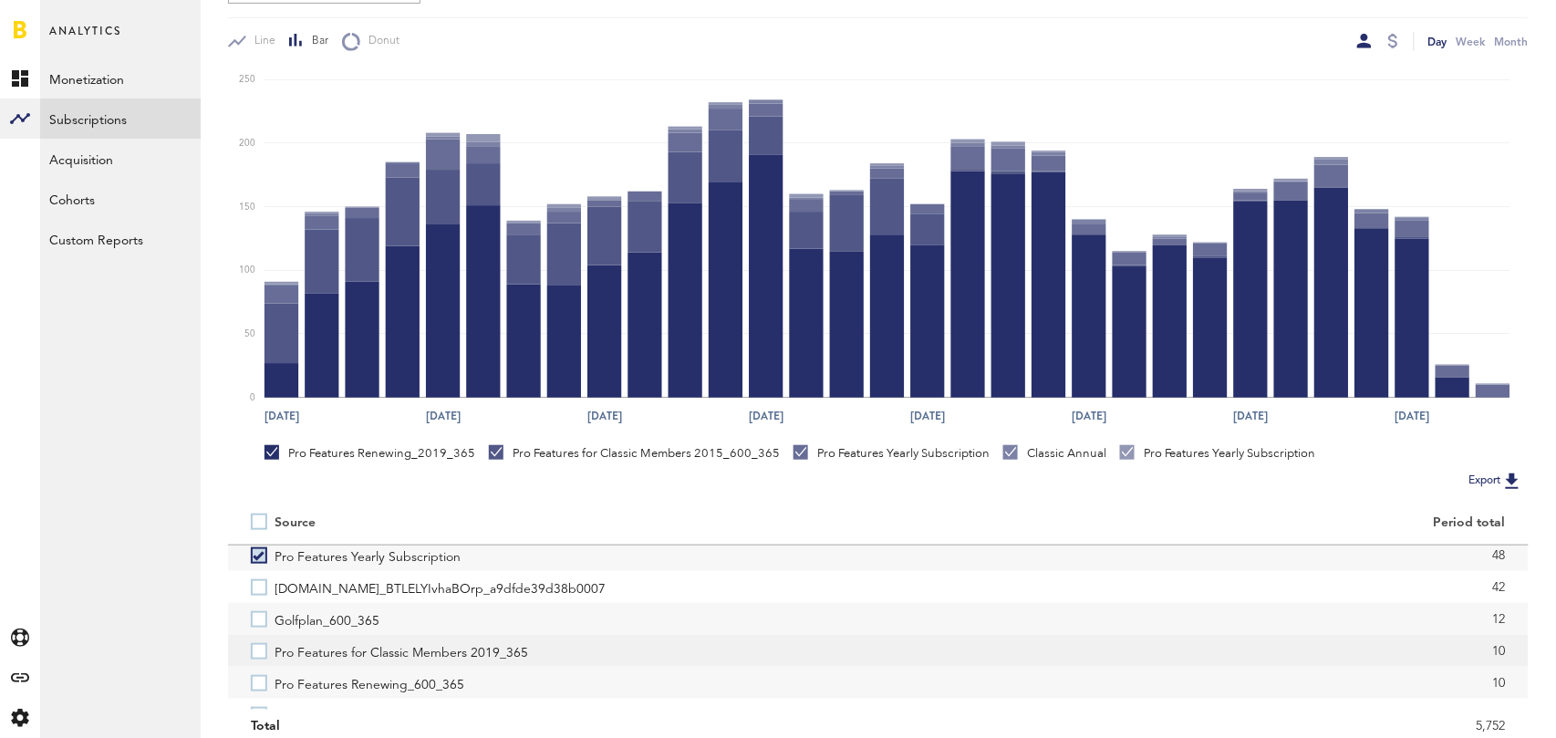
click at [259, 649] on label "Pro Features for Classic Members 2019_365" at bounding box center [553, 651] width 605 height 32
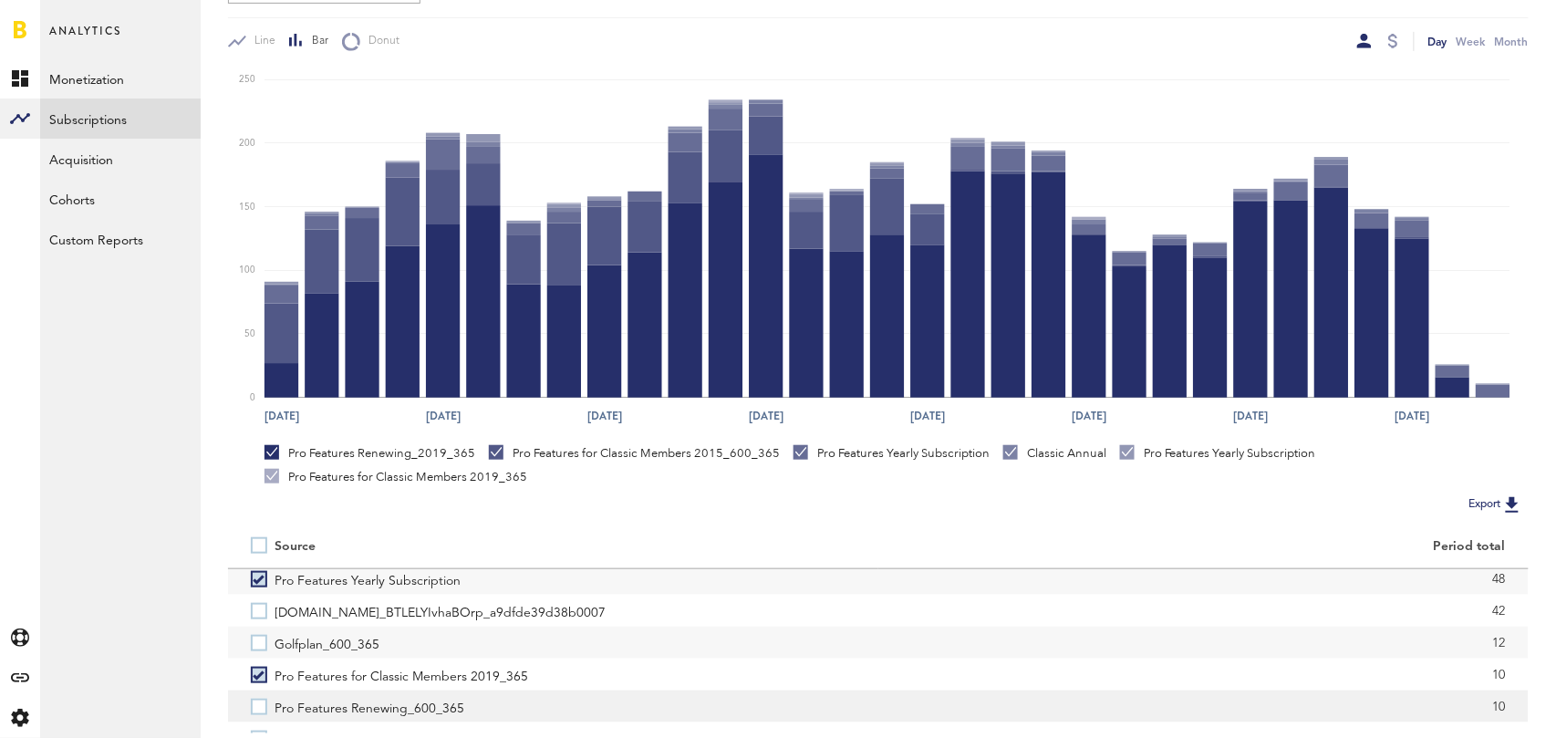
click at [260, 700] on label "Pro Features Renewing_600_365" at bounding box center [553, 706] width 605 height 32
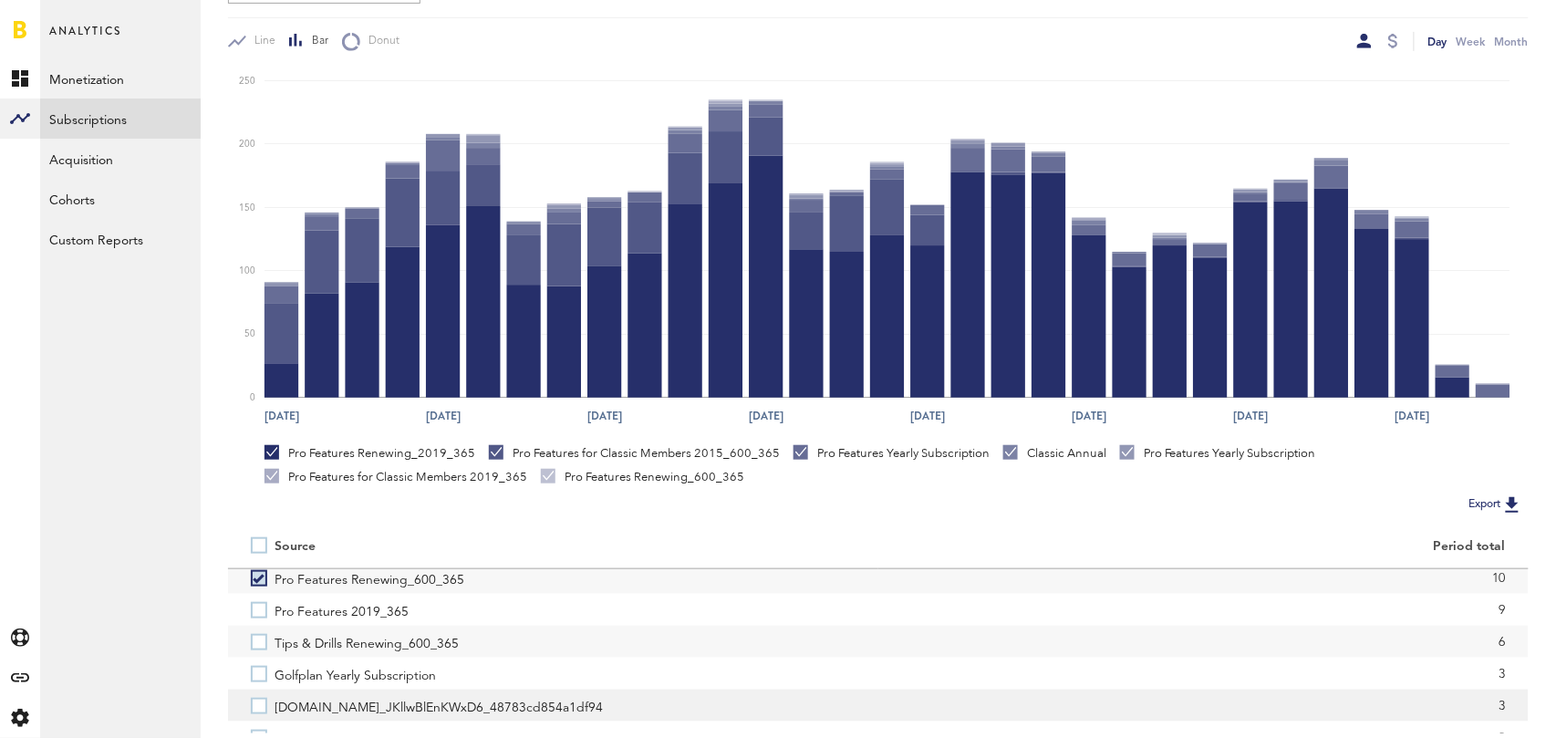
scroll to position [412, 0]
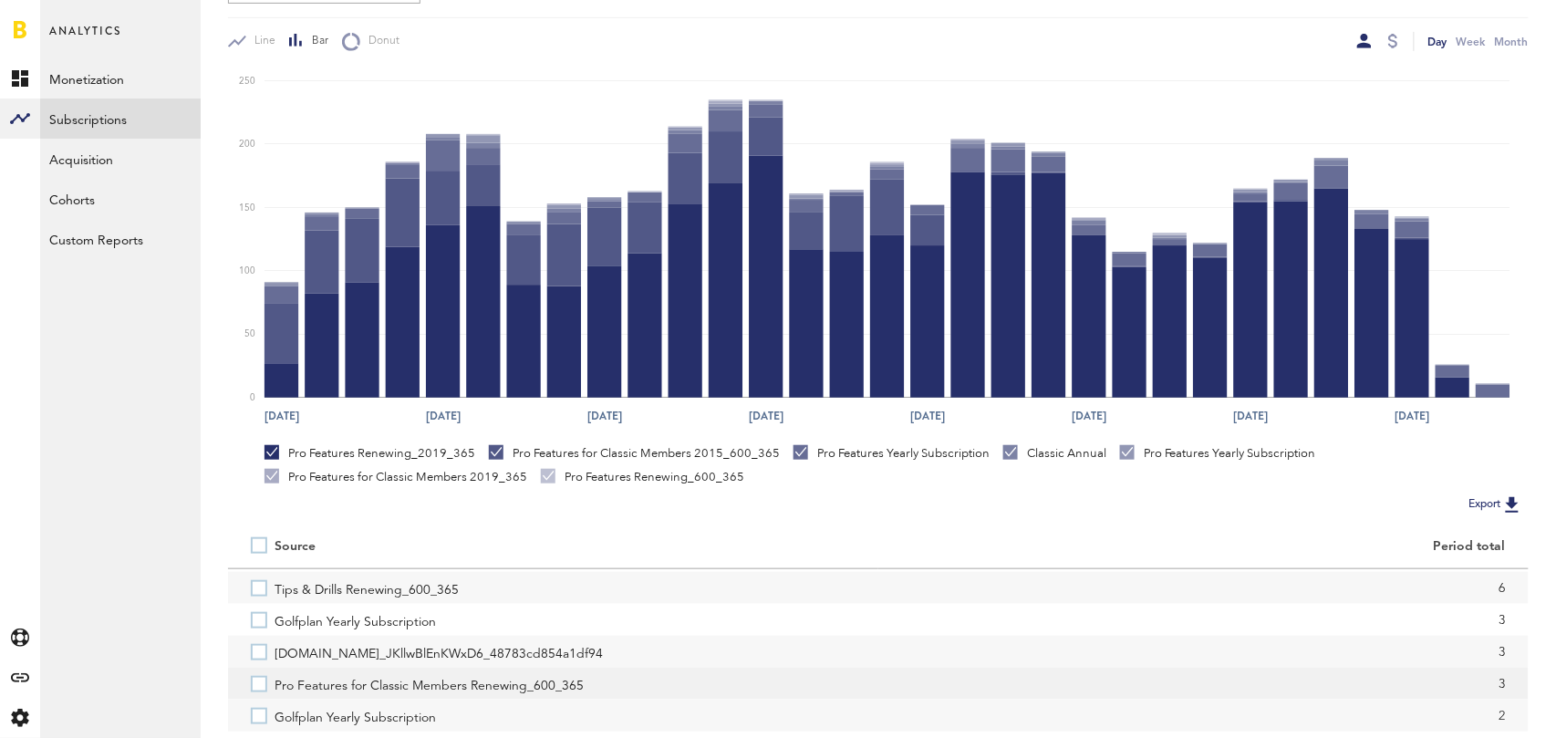
click at [258, 688] on label "Pro Features for Classic Members Renewing_600_365" at bounding box center [553, 683] width 605 height 32
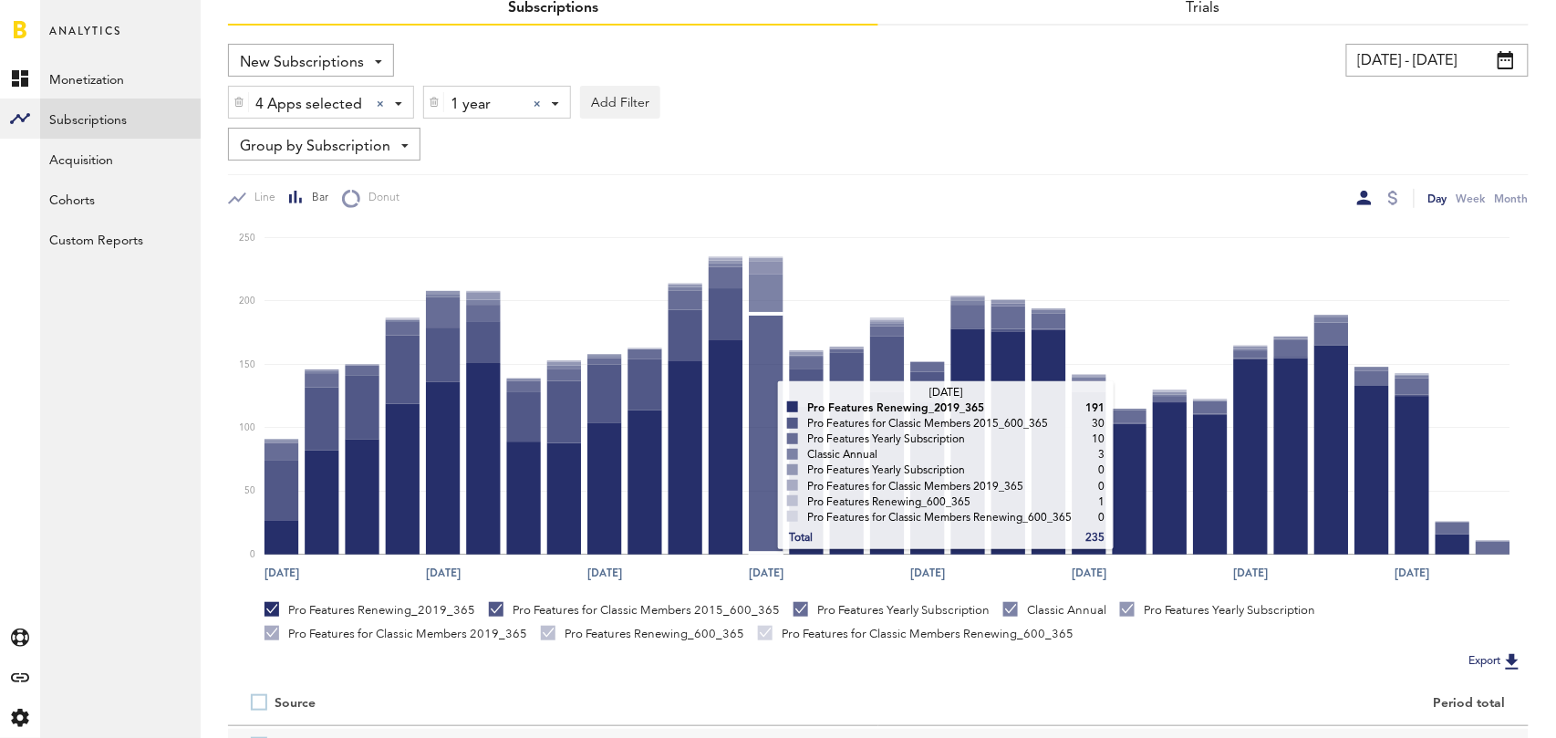
scroll to position [0, 0]
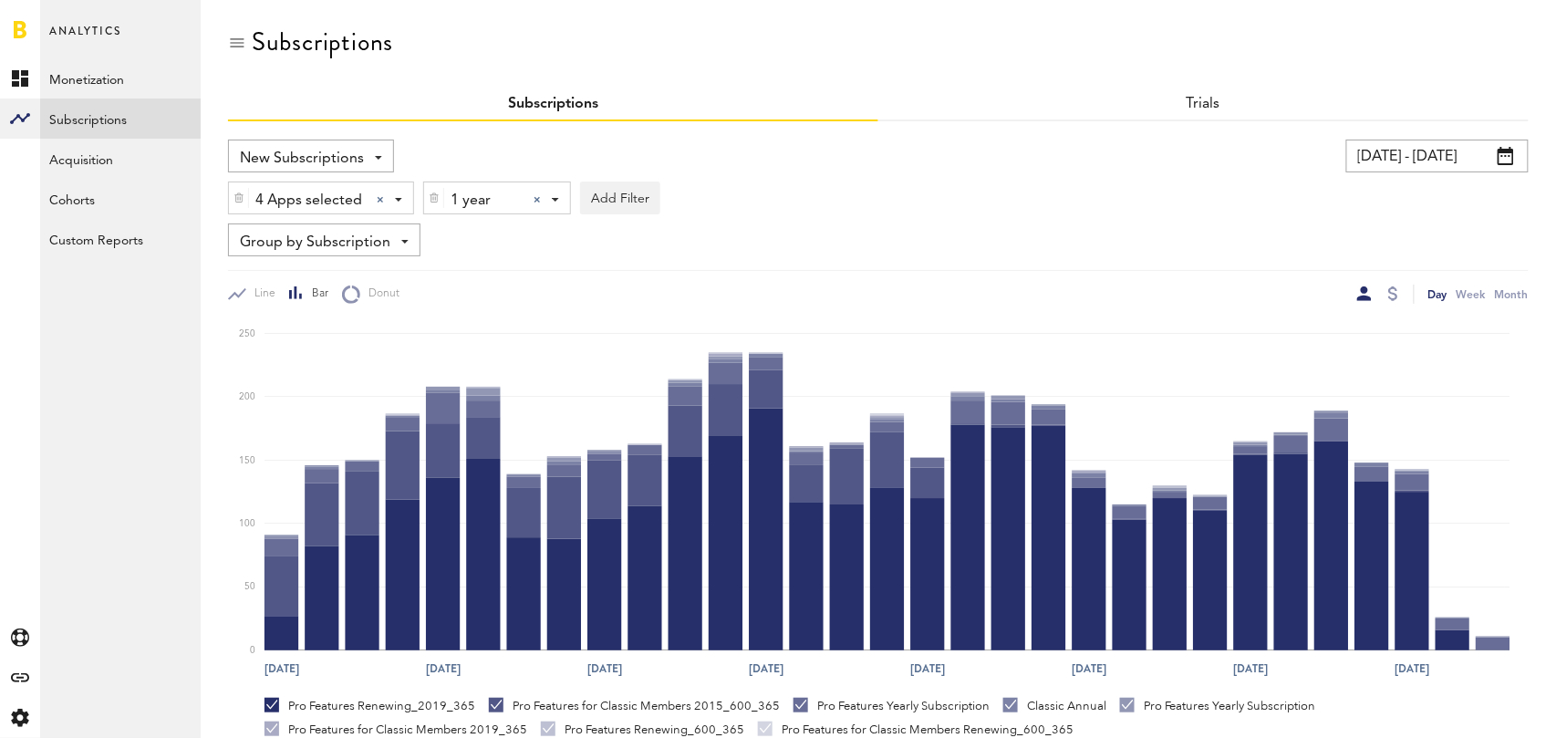
click at [539, 197] on div at bounding box center [536, 199] width 7 height 7
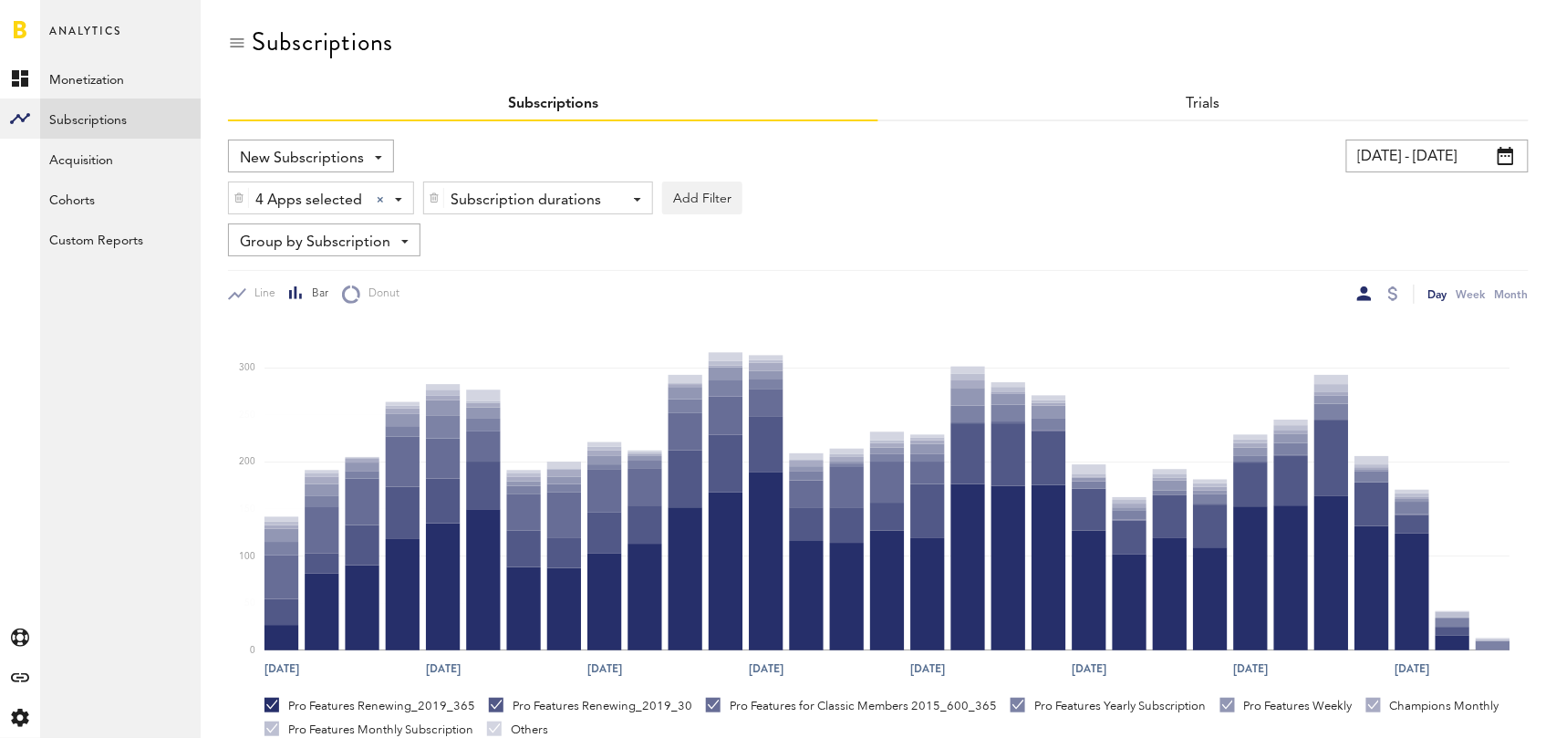
click at [539, 197] on div "Subscription durations" at bounding box center [530, 200] width 161 height 31
click at [526, 275] on span "1 month" at bounding box center [511, 275] width 140 height 31
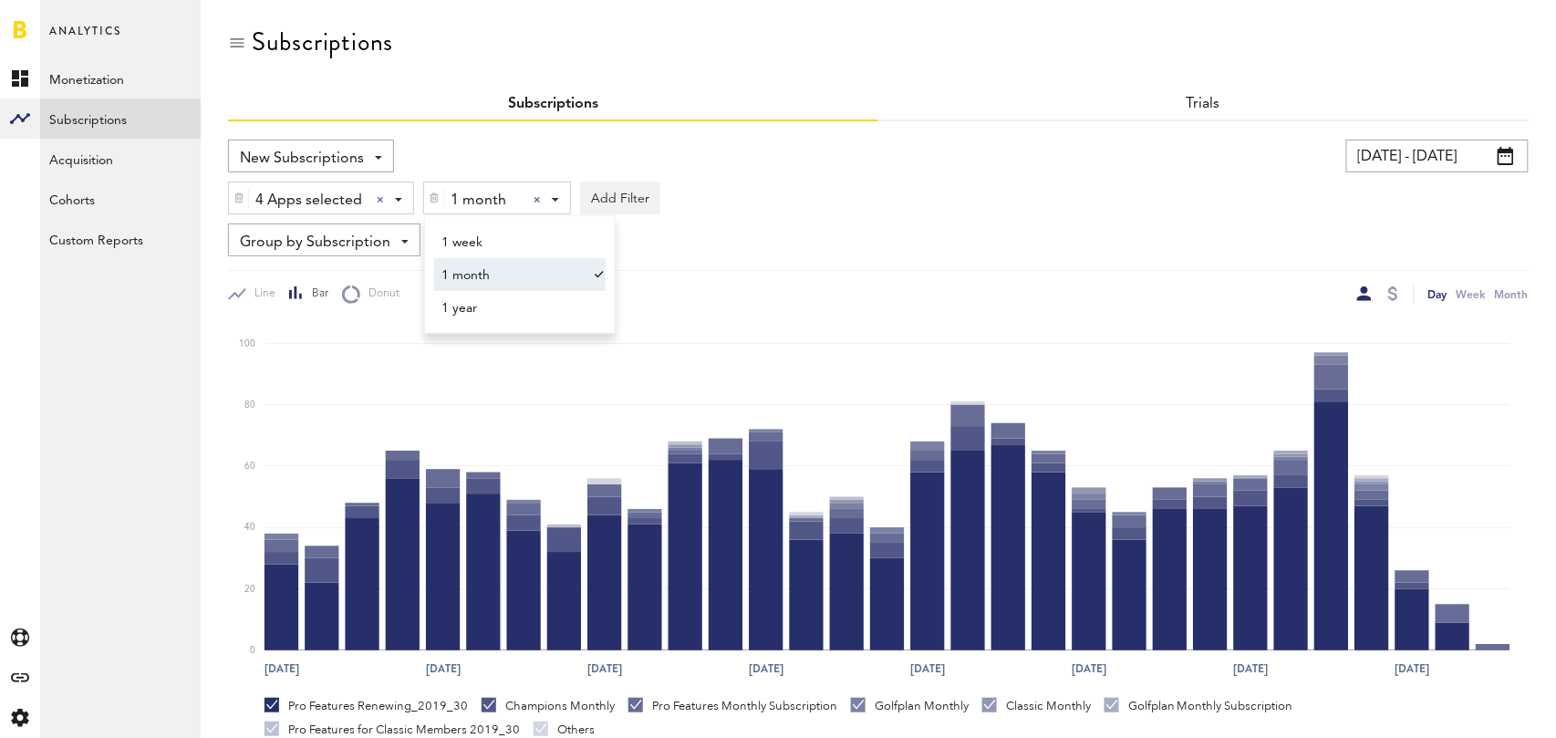
click at [968, 246] on div "Group by Subscription Group by Platform Group by App Group by Subscription Grou…" at bounding box center [878, 239] width 1300 height 33
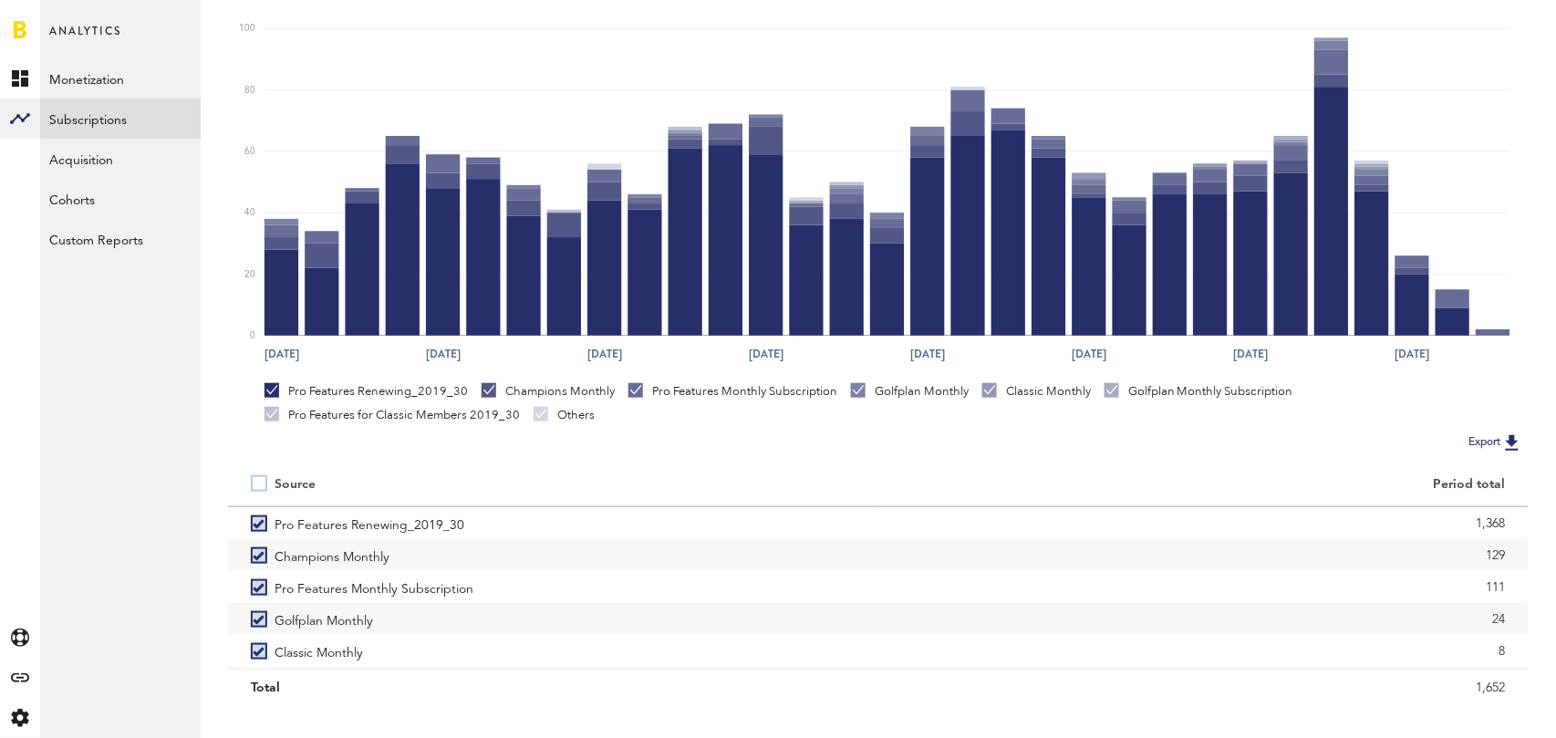
scroll to position [344, 0]
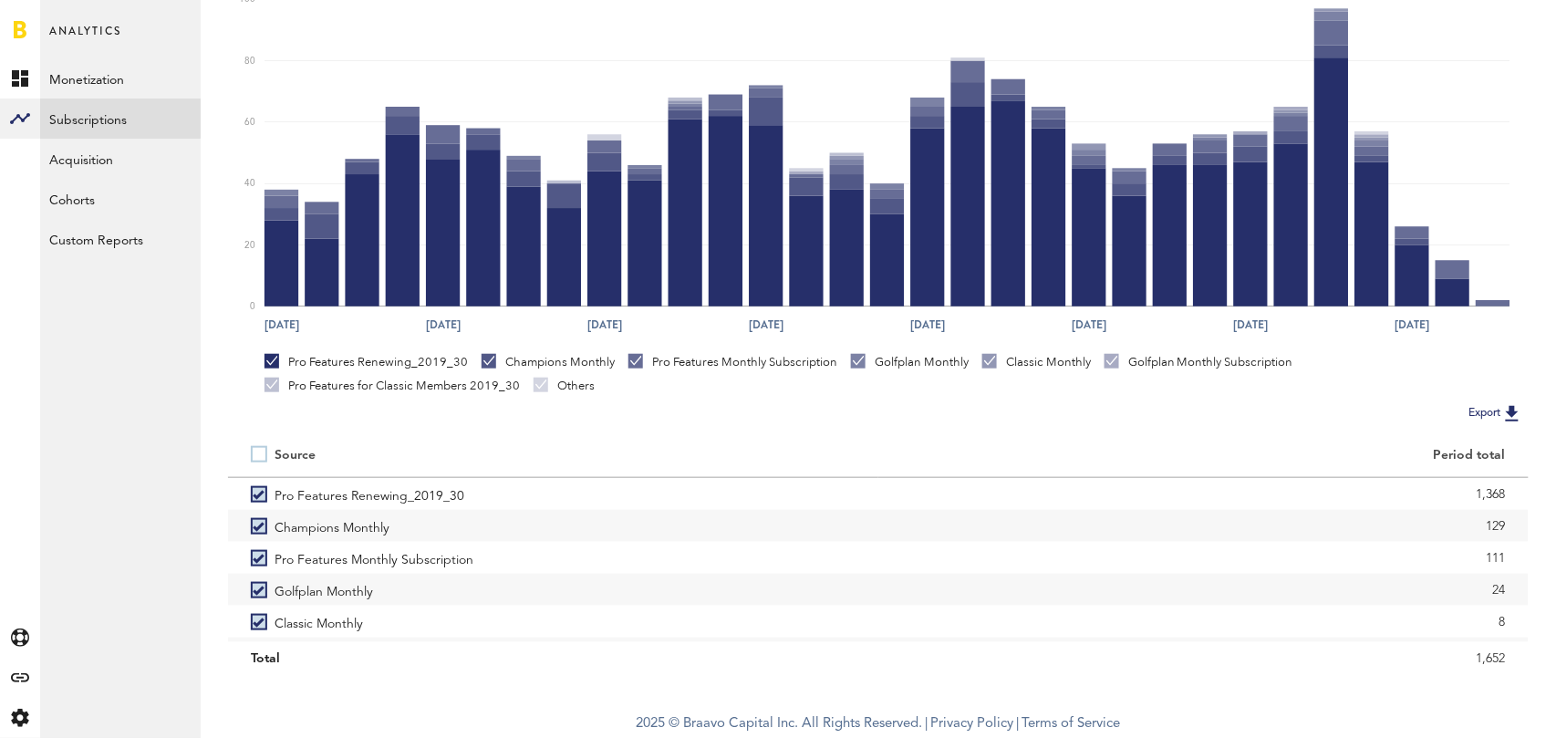
click at [257, 454] on label at bounding box center [263, 454] width 24 height 0
checkbox input "false"
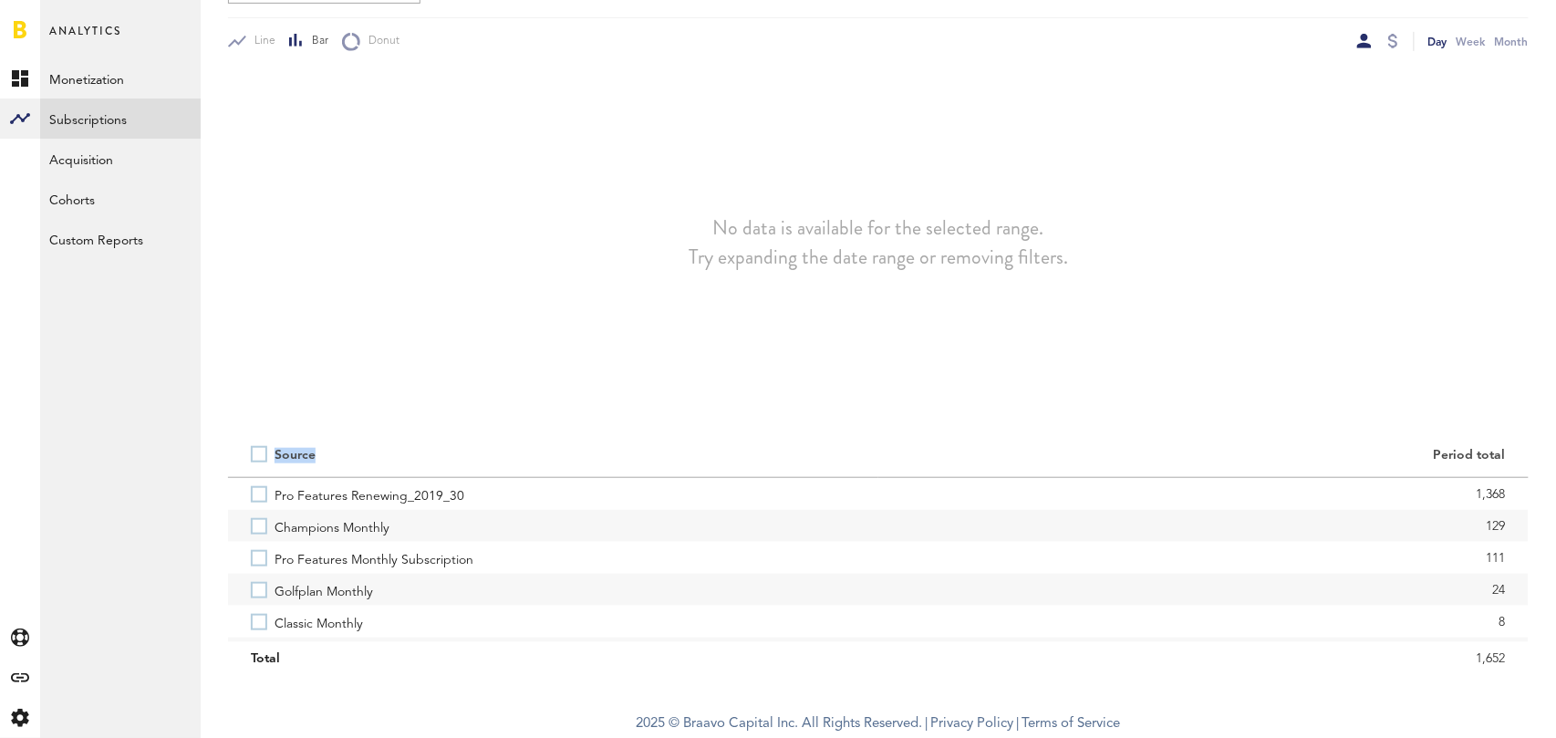
scroll to position [253, 0]
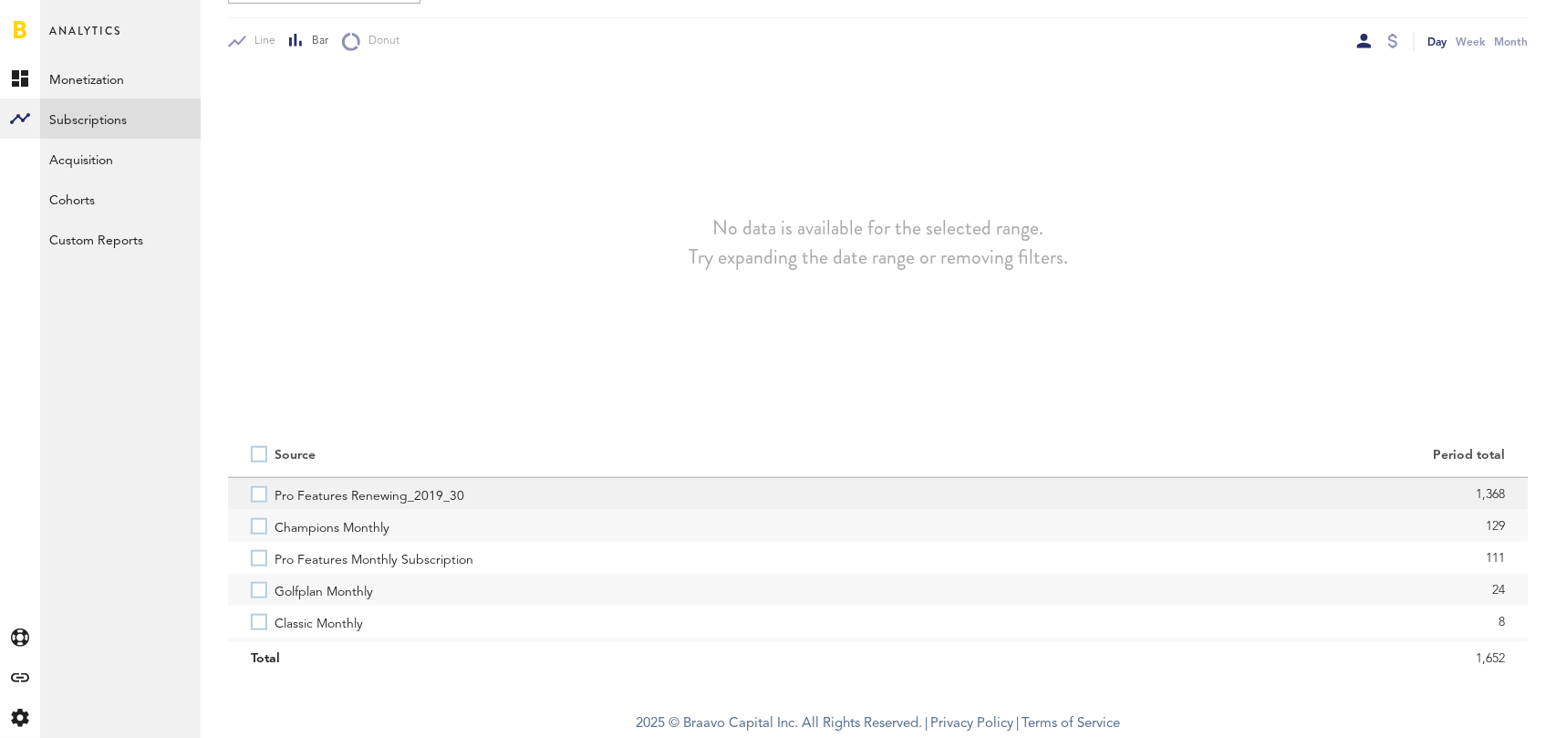
click at [261, 497] on label "Pro Features Renewing_2019_30" at bounding box center [553, 494] width 605 height 32
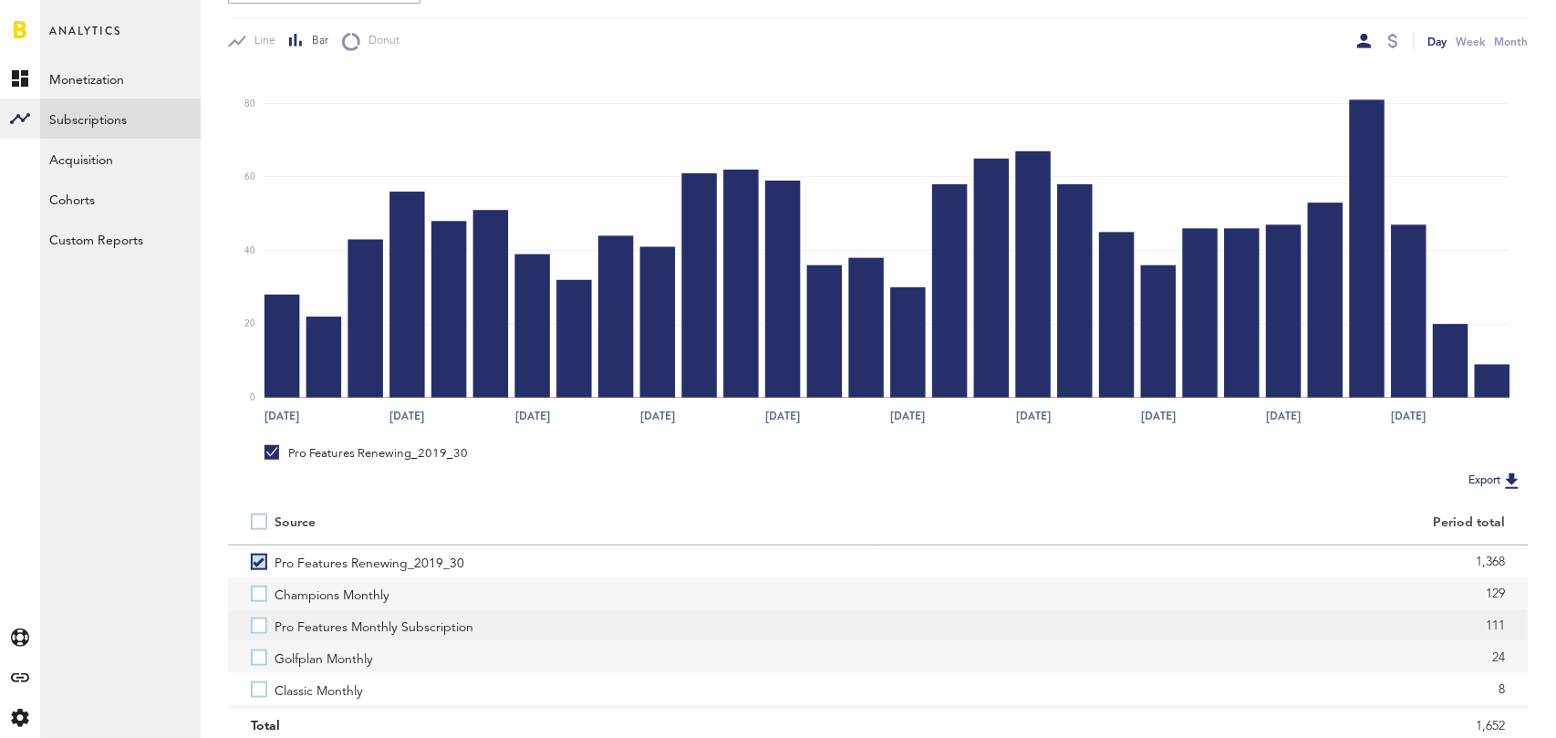
click at [264, 625] on label "Pro Features Monthly Subscription" at bounding box center [553, 625] width 605 height 32
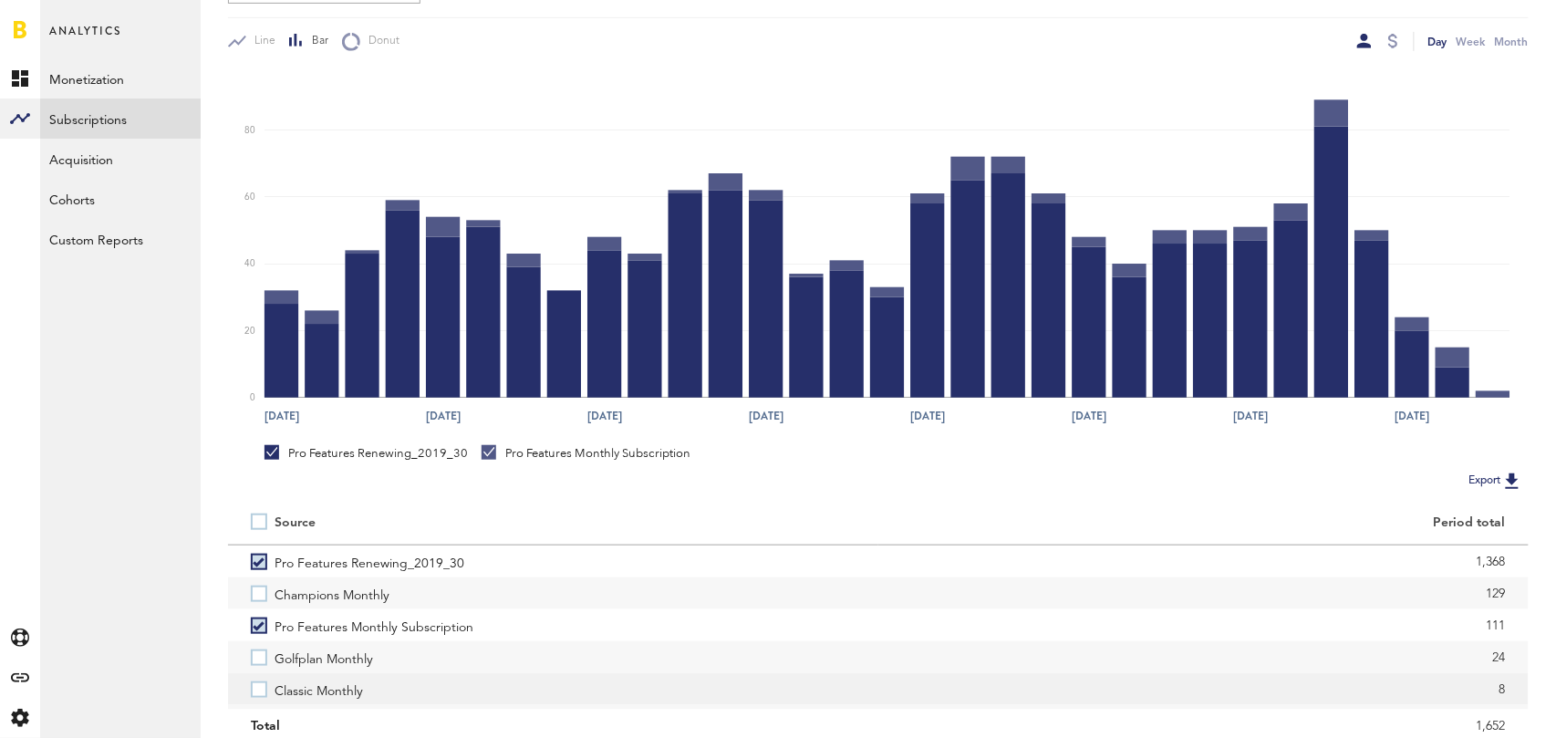
click at [266, 694] on label "Classic Monthly" at bounding box center [553, 689] width 605 height 32
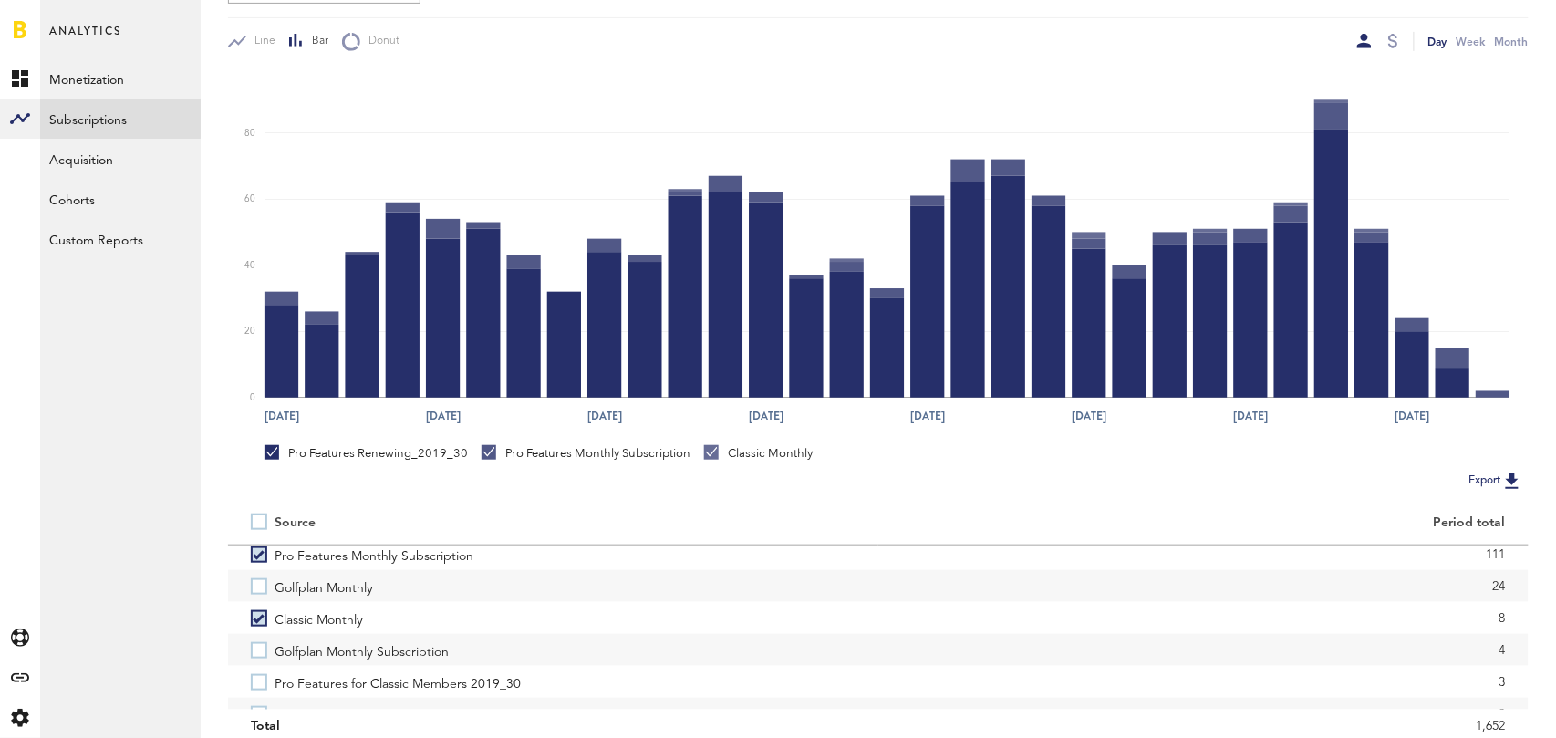
scroll to position [77, 0]
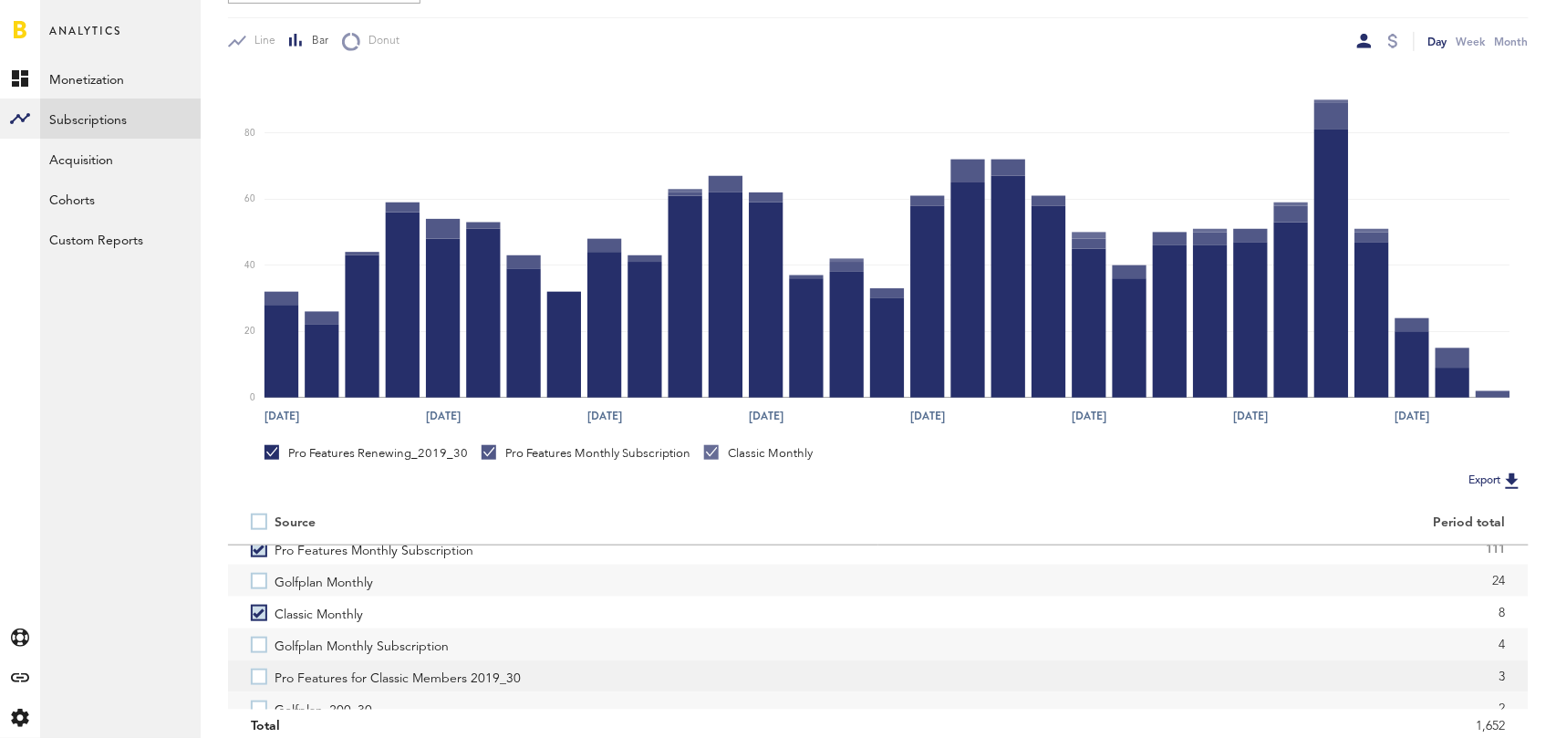
click at [262, 677] on label "Pro Features for Classic Members 2019_30" at bounding box center [553, 676] width 605 height 32
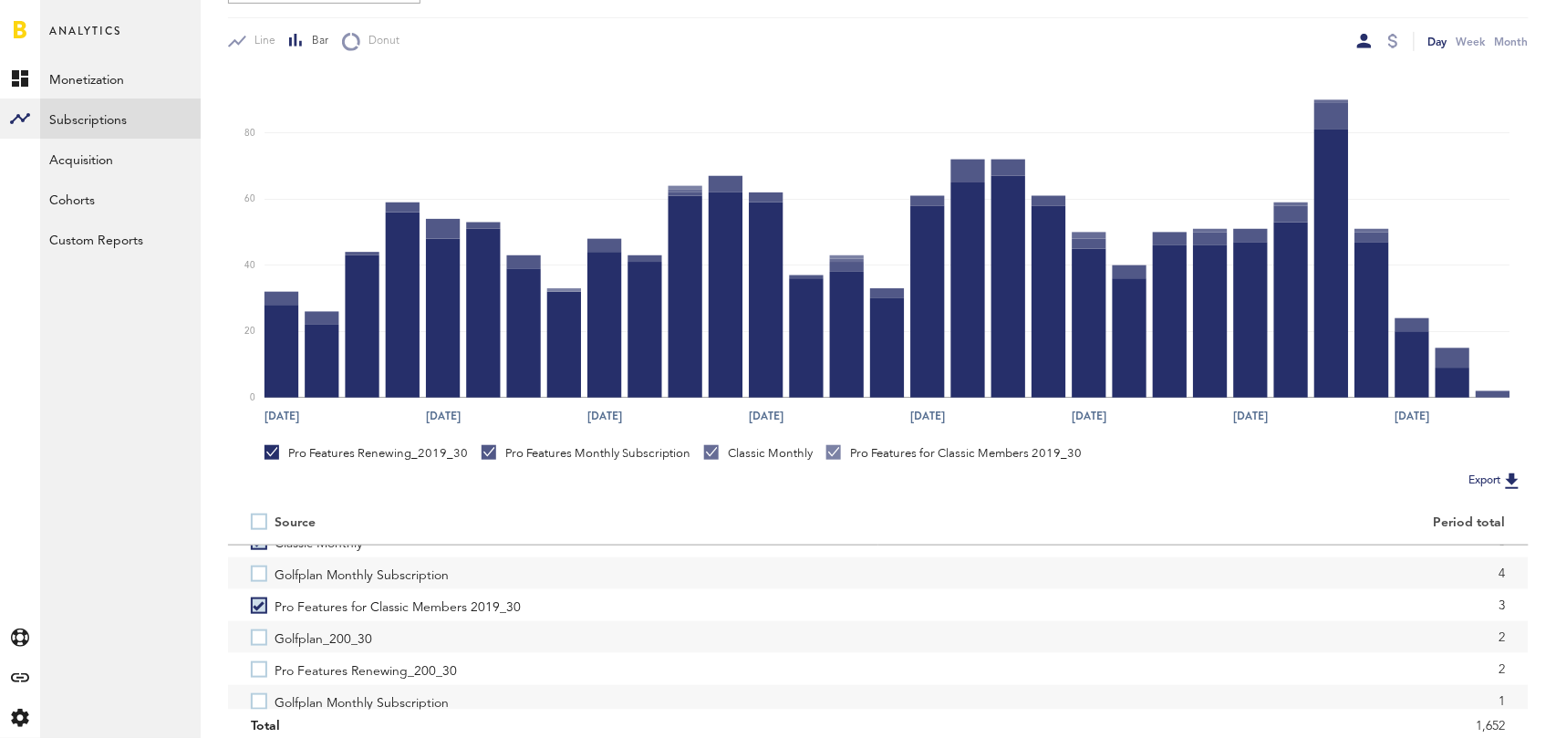
scroll to position [153, 0]
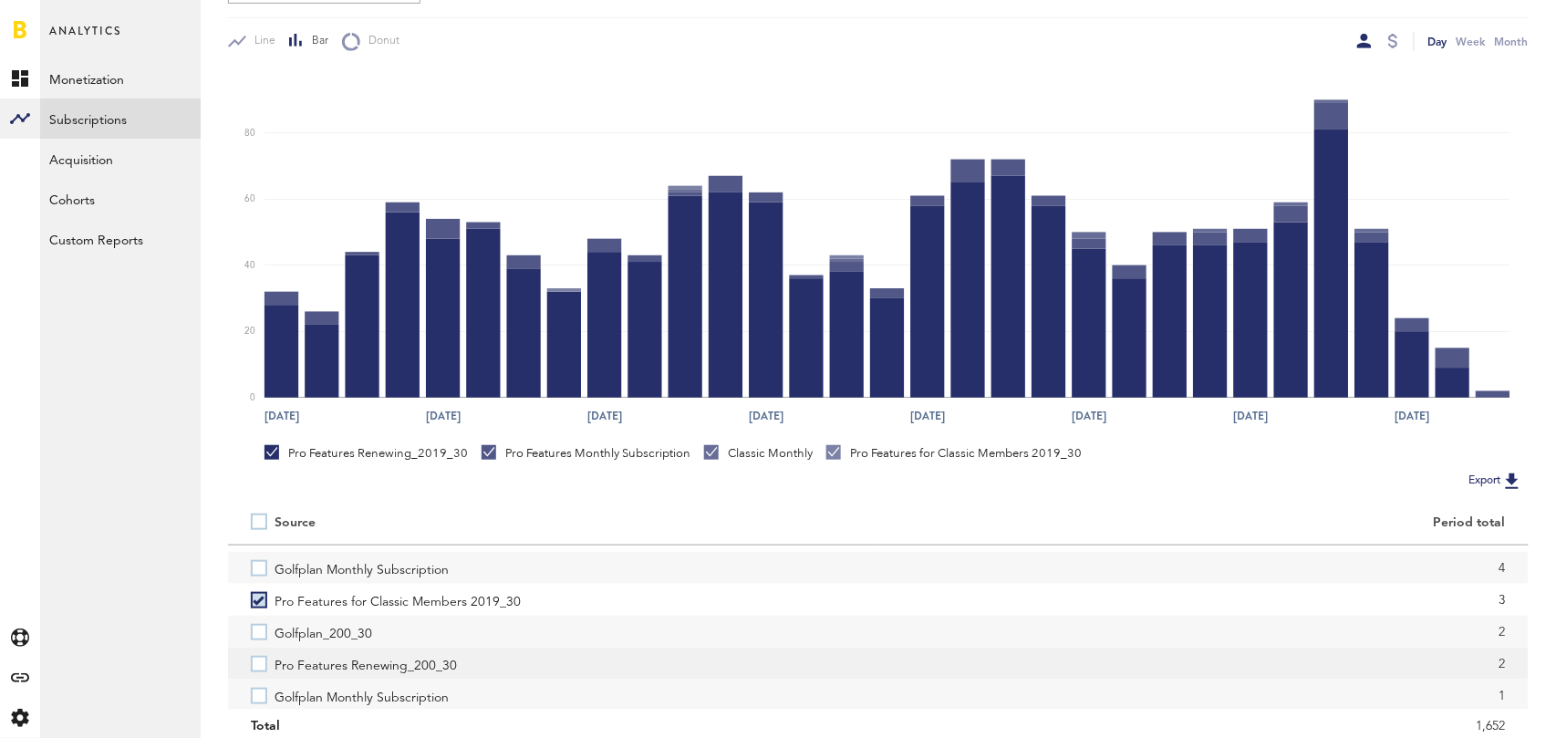
click at [261, 665] on label "Pro Features Renewing_200_30" at bounding box center [553, 663] width 605 height 32
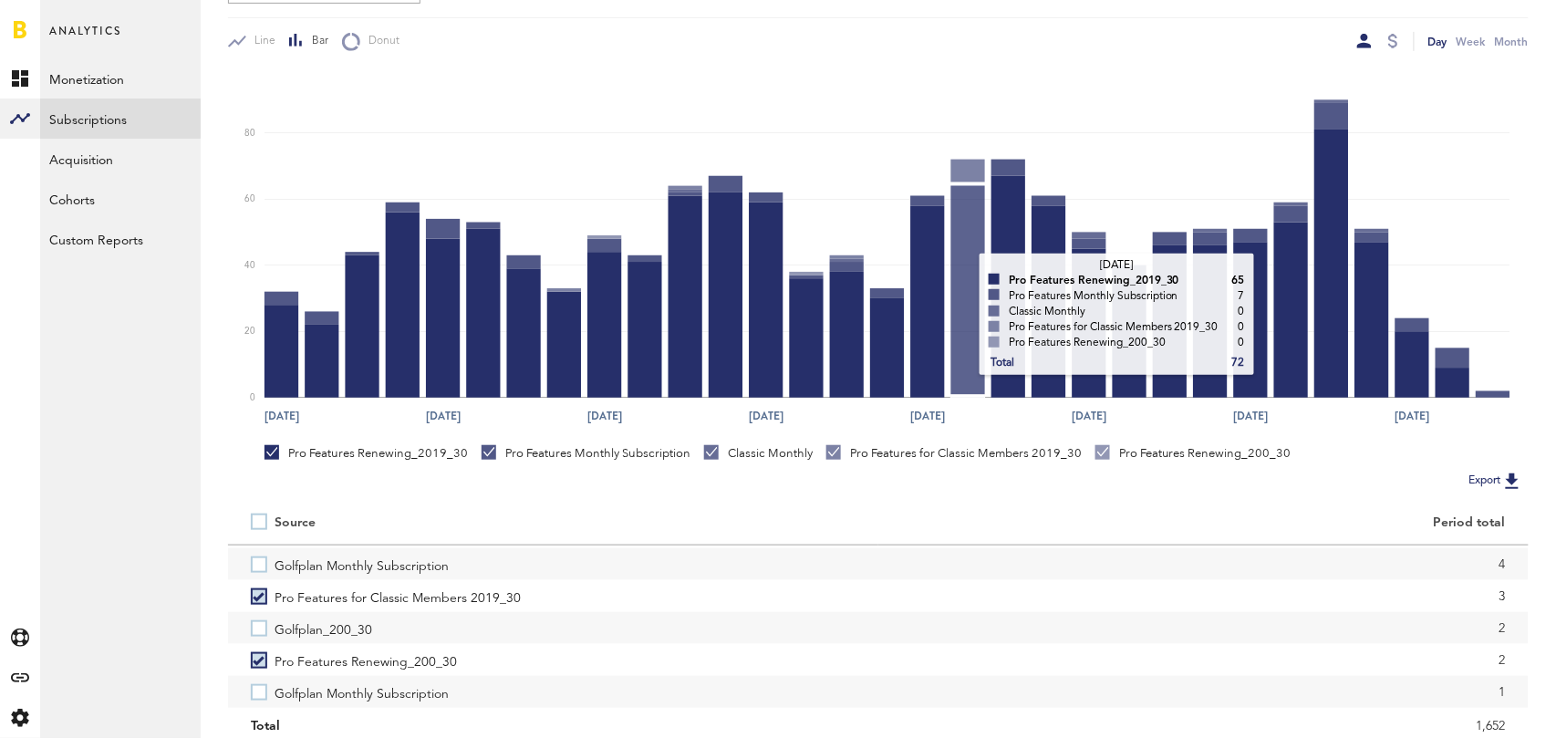
scroll to position [0, 0]
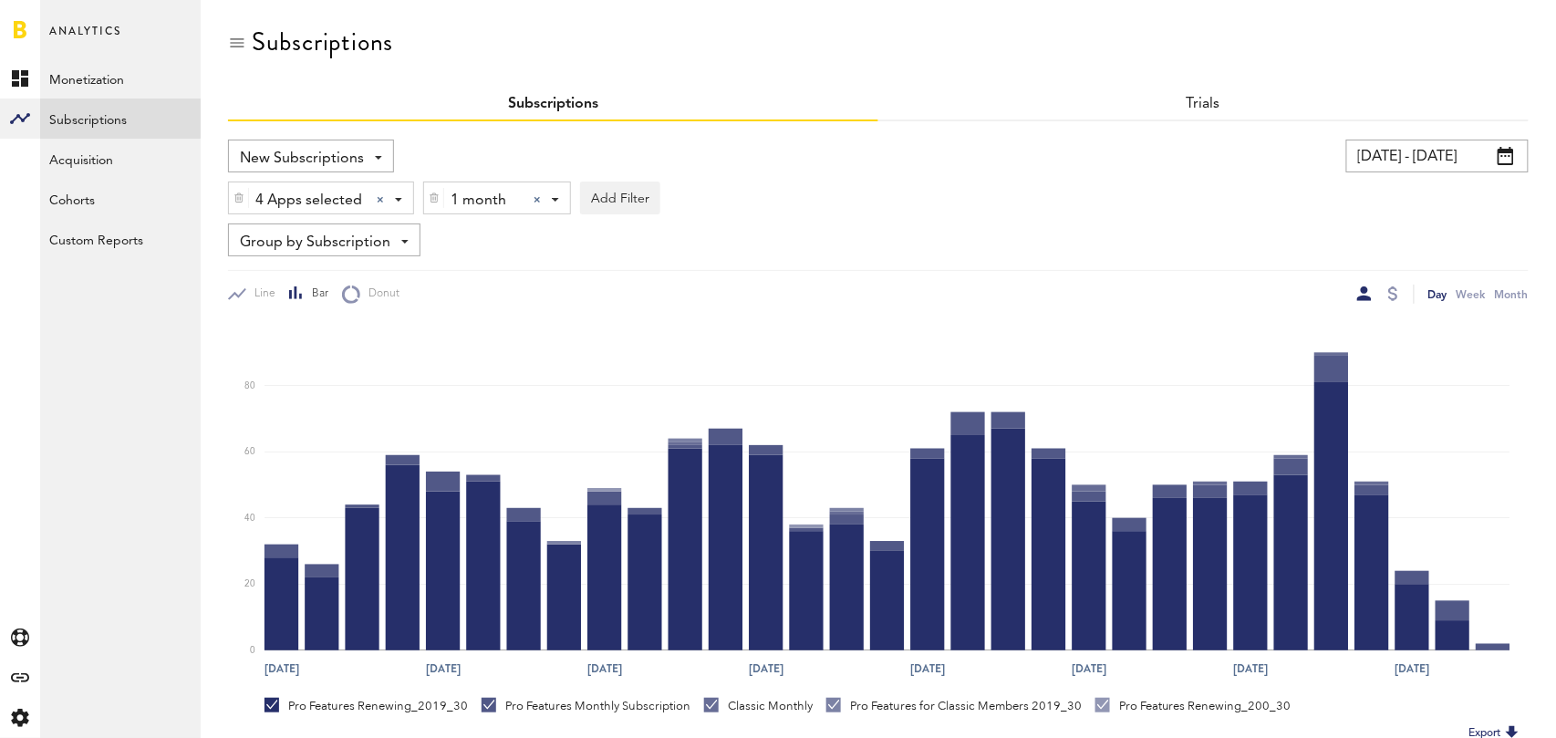
click at [540, 199] on div at bounding box center [536, 199] width 7 height 7
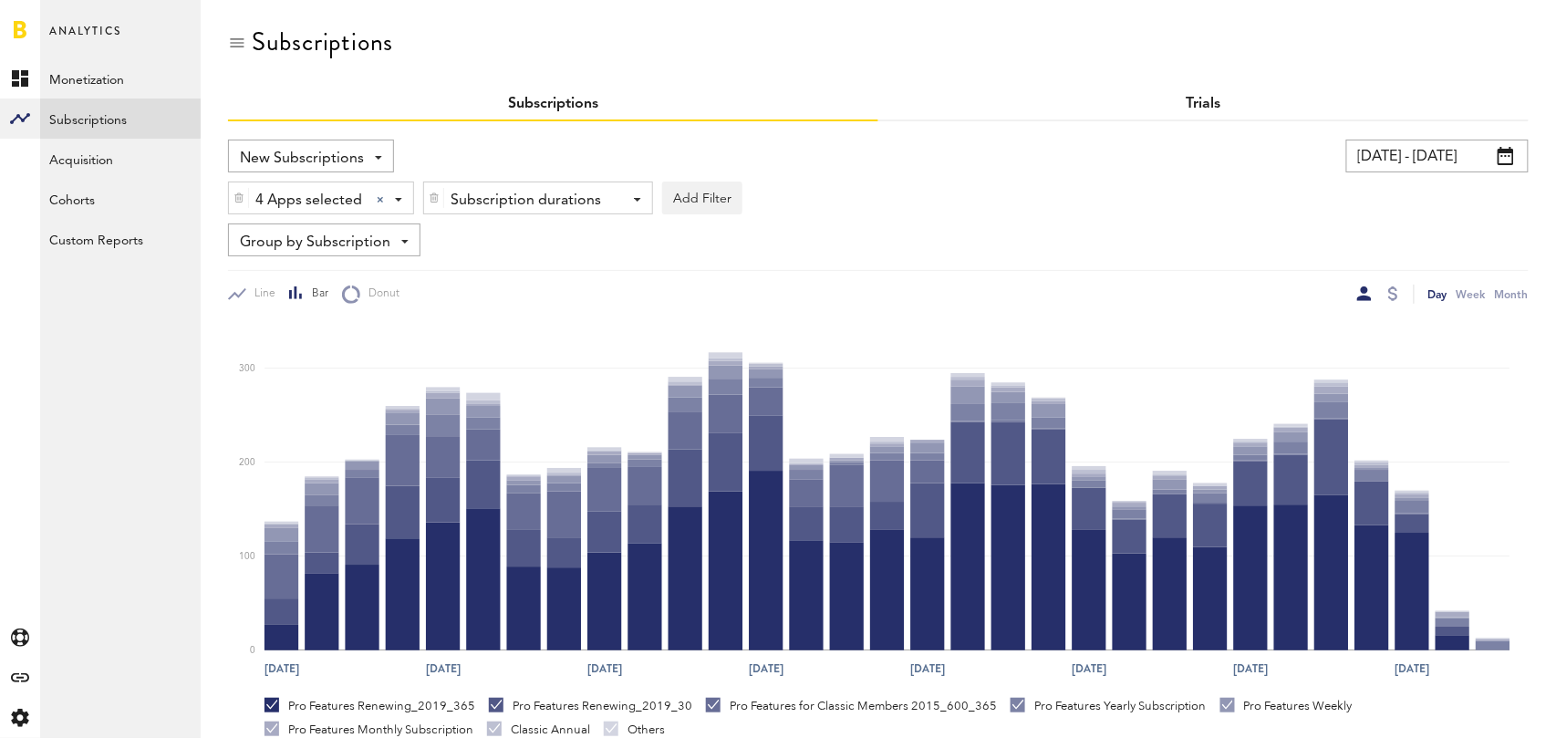
click at [1198, 107] on link "Trials" at bounding box center [1203, 104] width 35 height 15
